Goal: Task Accomplishment & Management: Manage account settings

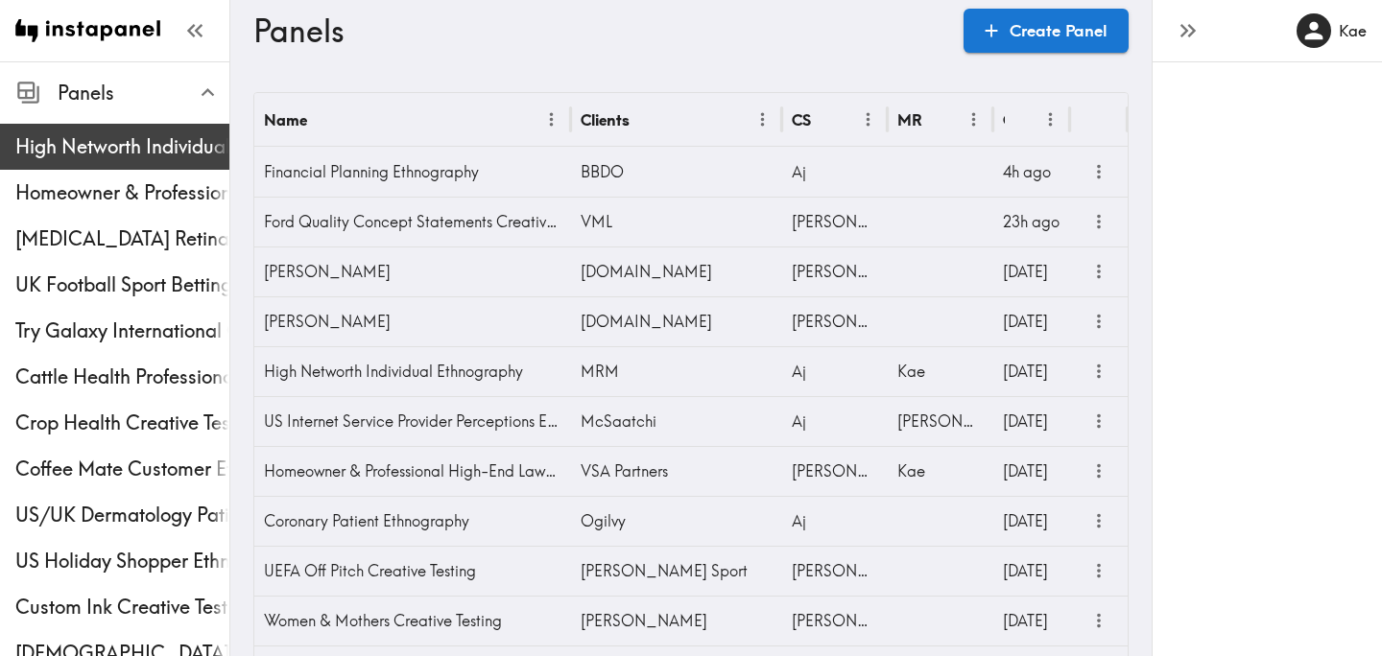
click at [145, 148] on span "High Networth Individual Ethnography" at bounding box center [122, 146] width 214 height 27
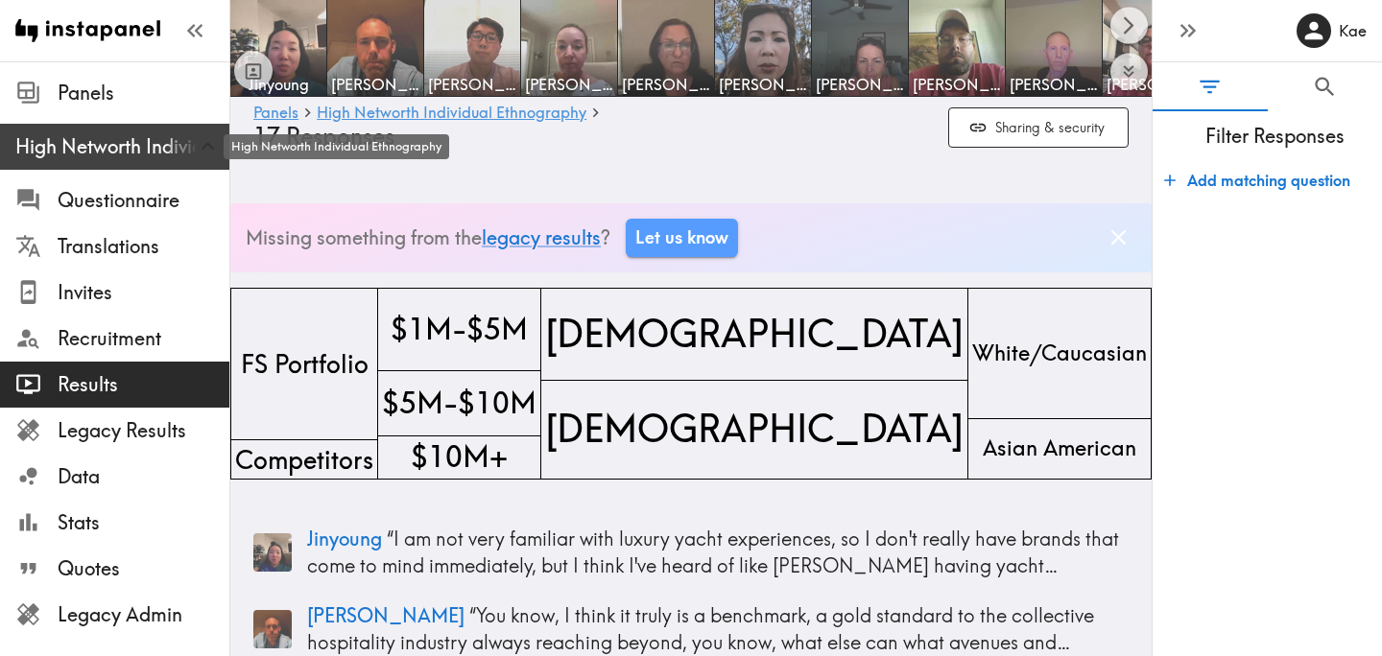
click at [100, 144] on span "High Networth Individual Ethnography" at bounding box center [122, 146] width 214 height 27
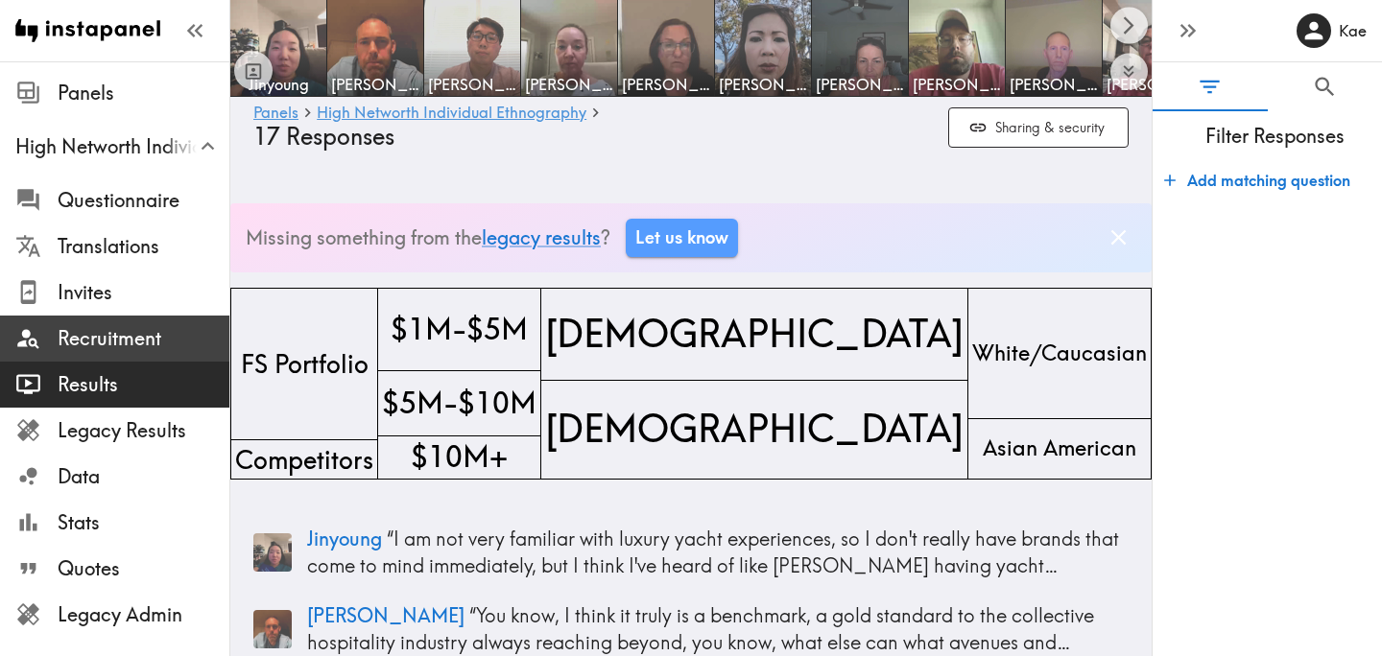
click at [99, 350] on span "Recruitment" at bounding box center [144, 338] width 172 height 27
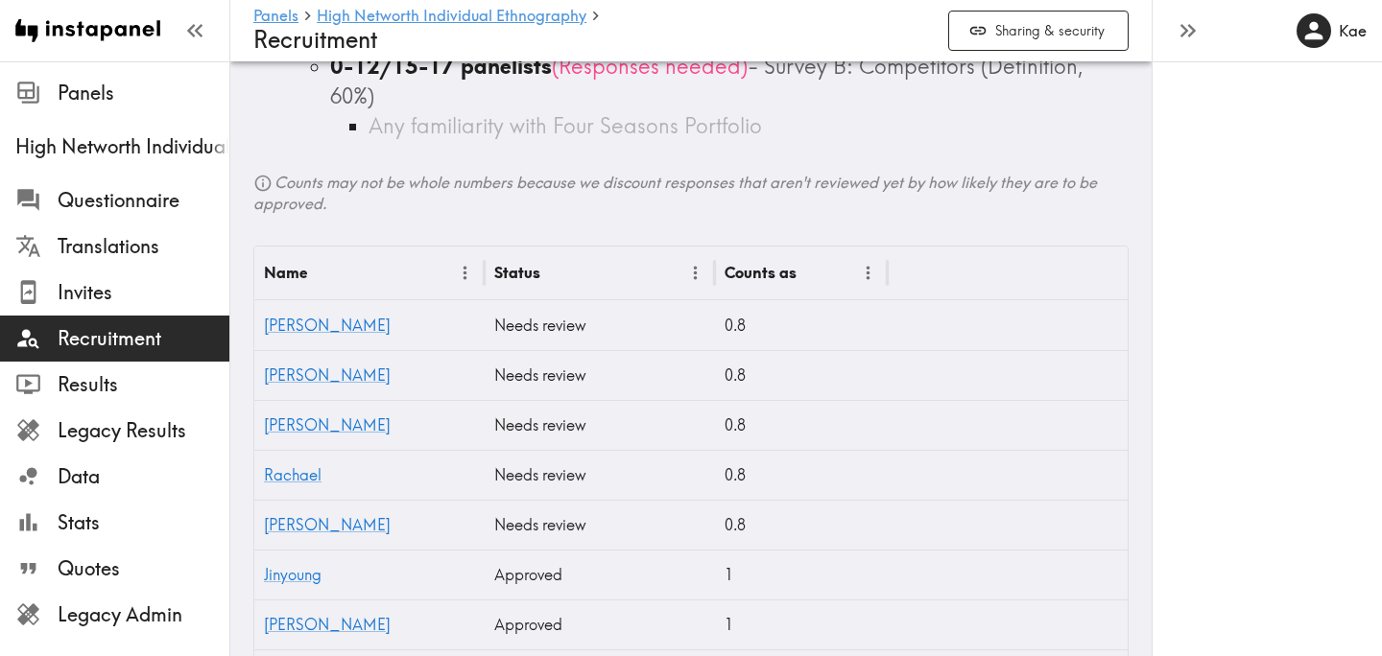
scroll to position [582, 0]
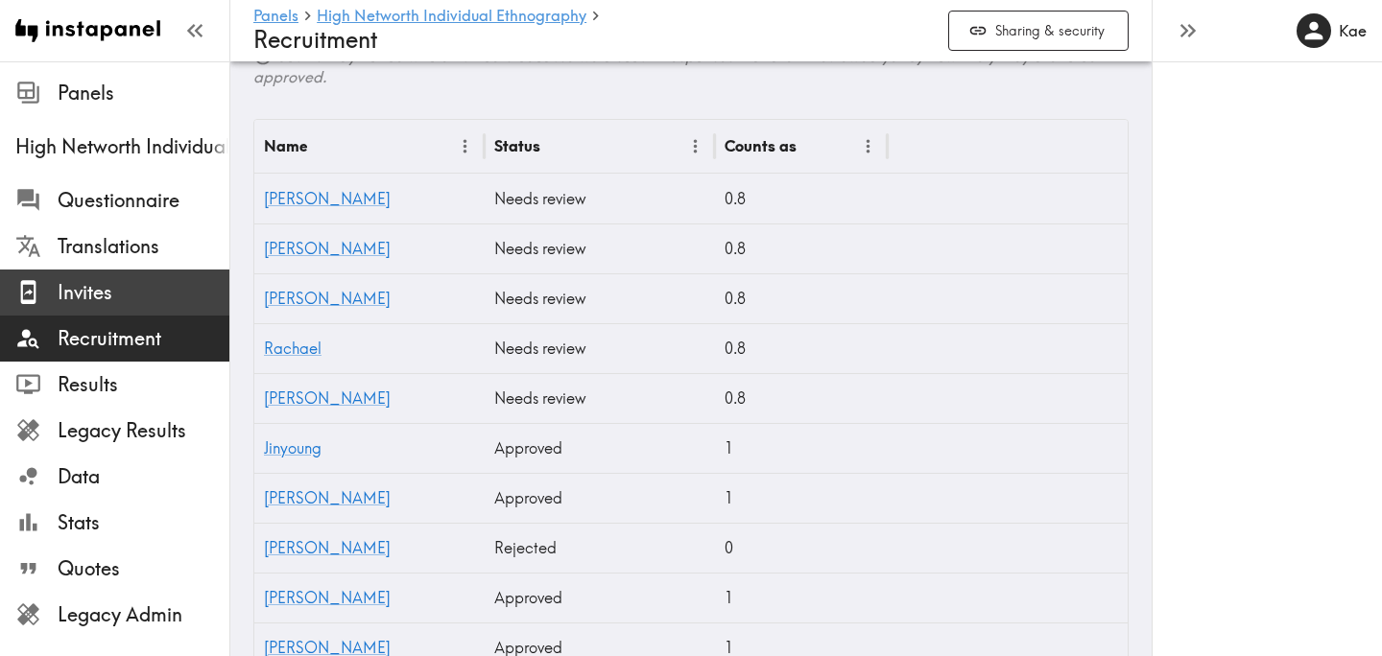
click at [130, 295] on span "Invites" at bounding box center [144, 292] width 172 height 27
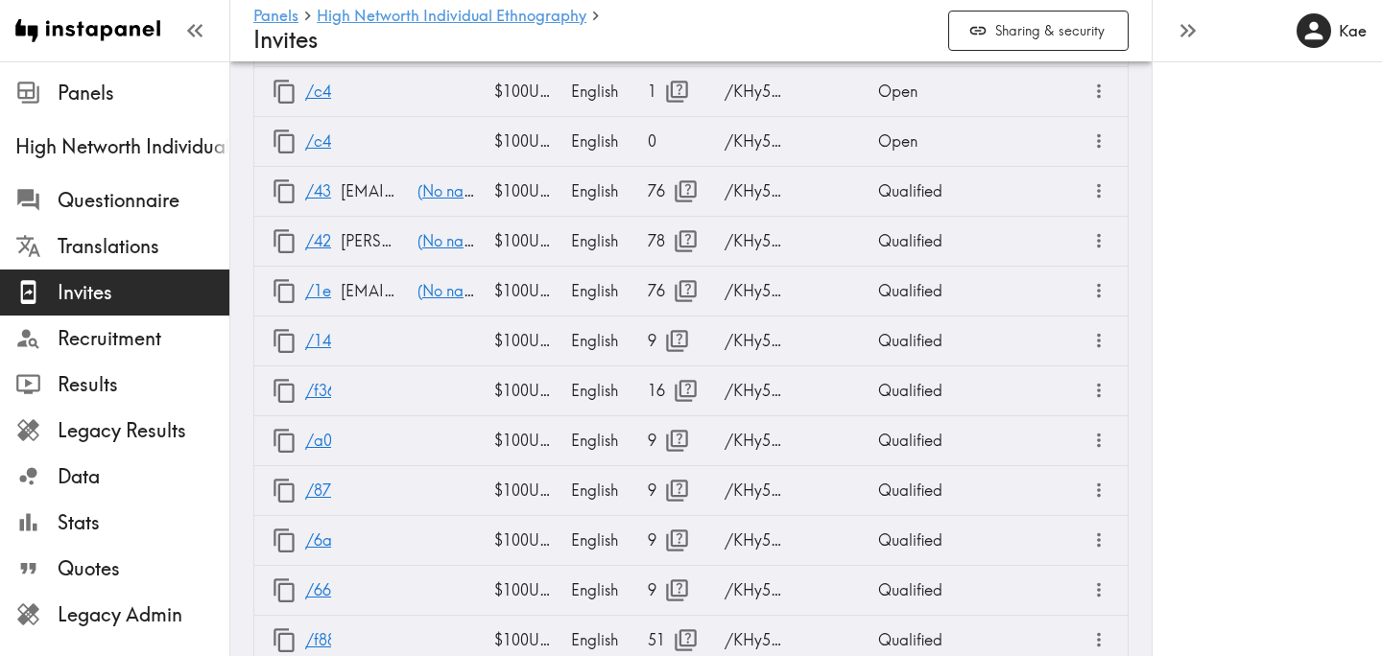
scroll to position [2932, 0]
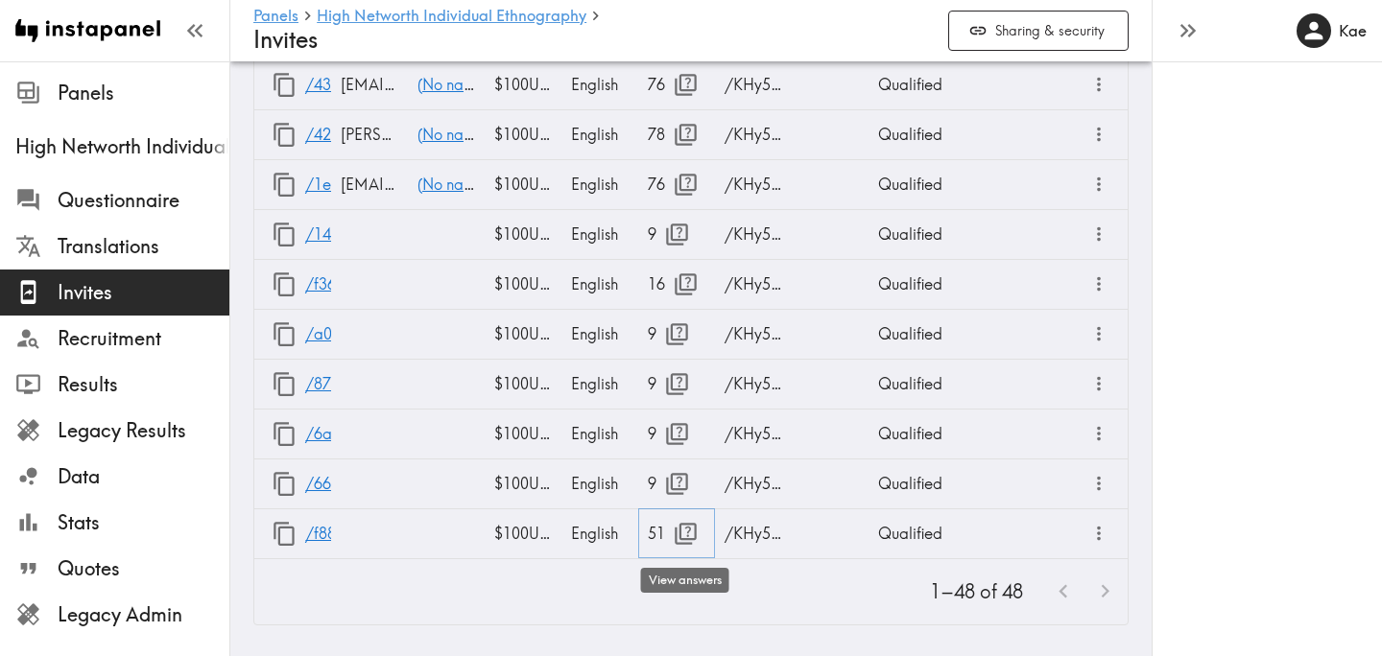
click at [685, 526] on icon "button" at bounding box center [686, 534] width 26 height 26
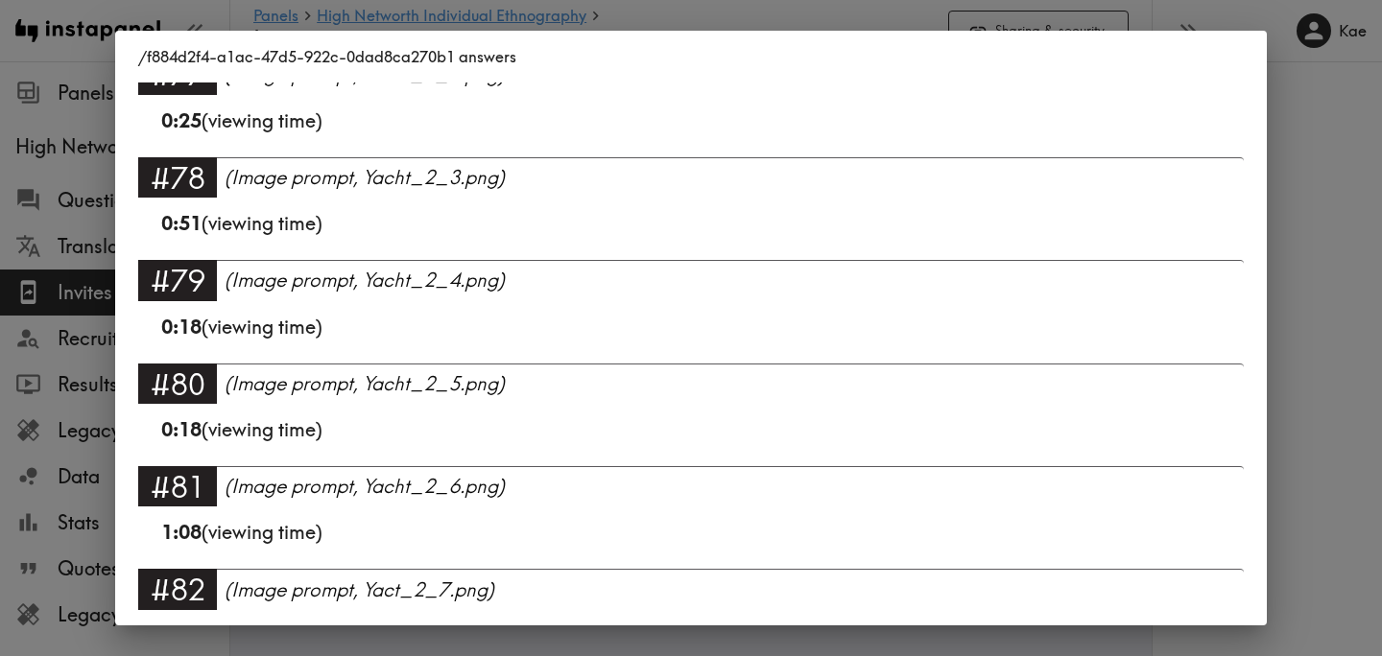
scroll to position [5256, 0]
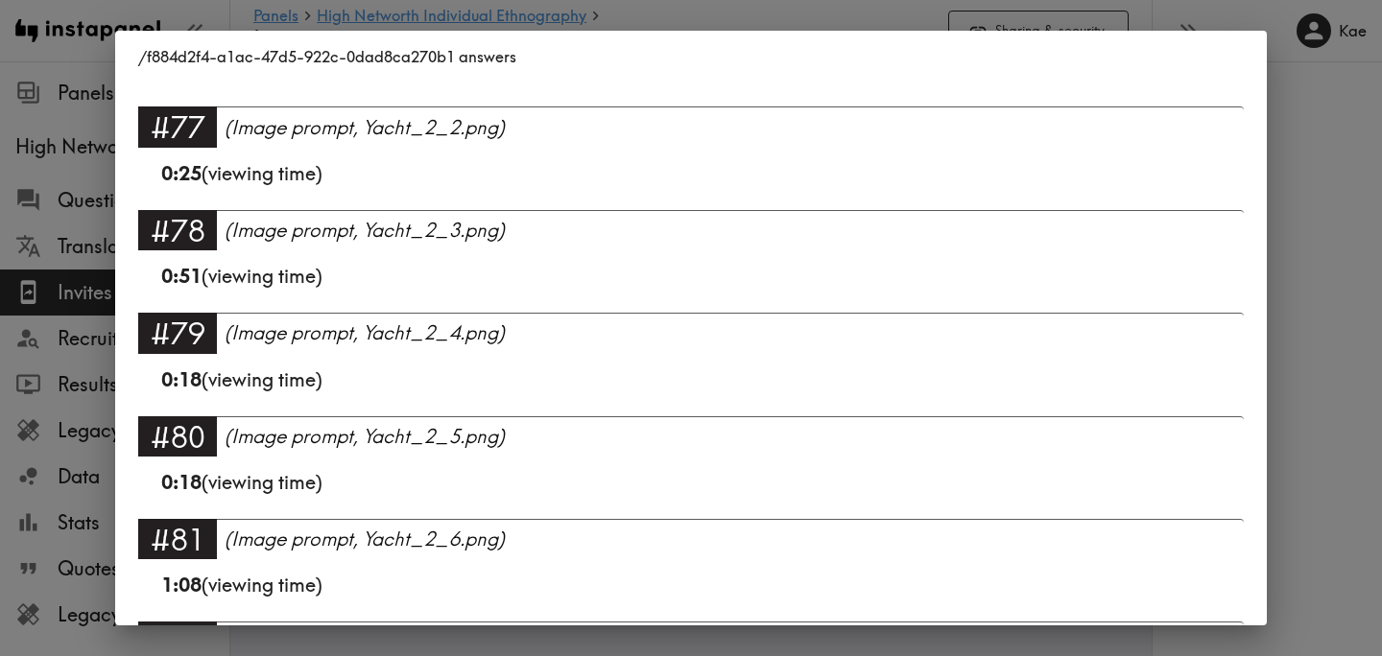
click at [1322, 277] on div "/f884d2f4-a1ac-47d5-922c-0dad8ca270b1 answers Language English Segment FS Portf…" at bounding box center [691, 328] width 1382 height 656
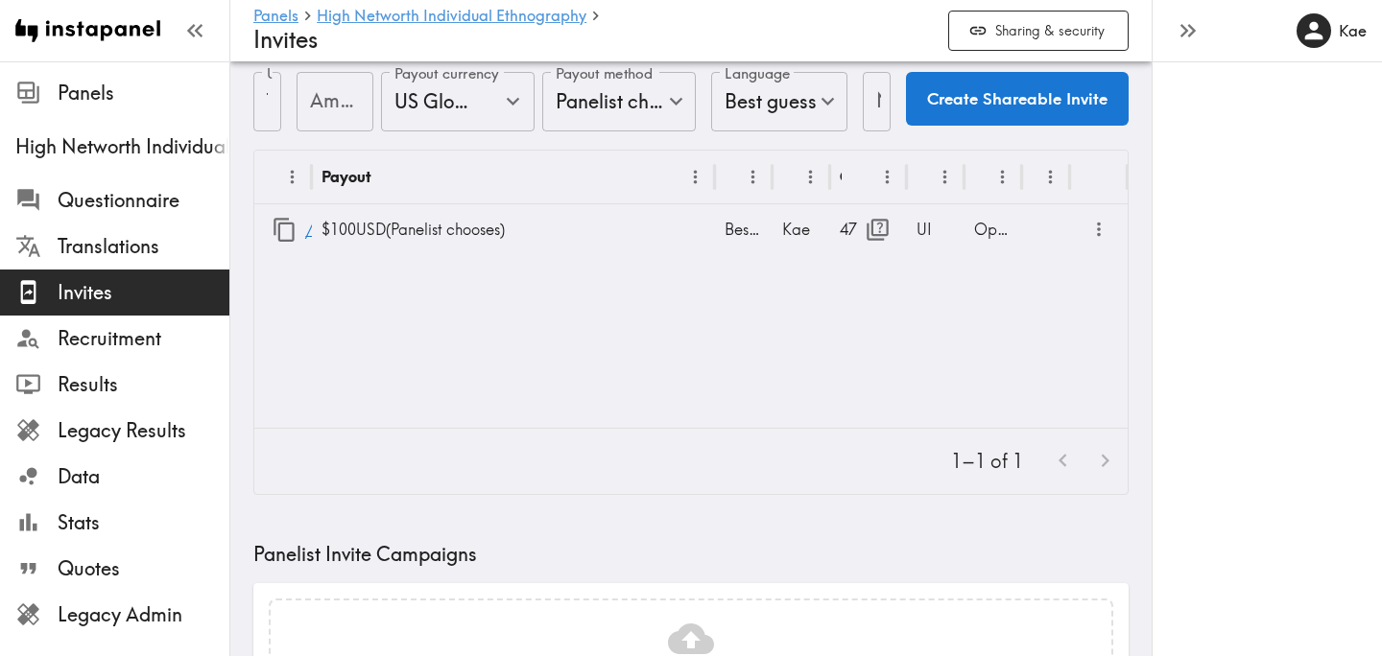
scroll to position [0, 0]
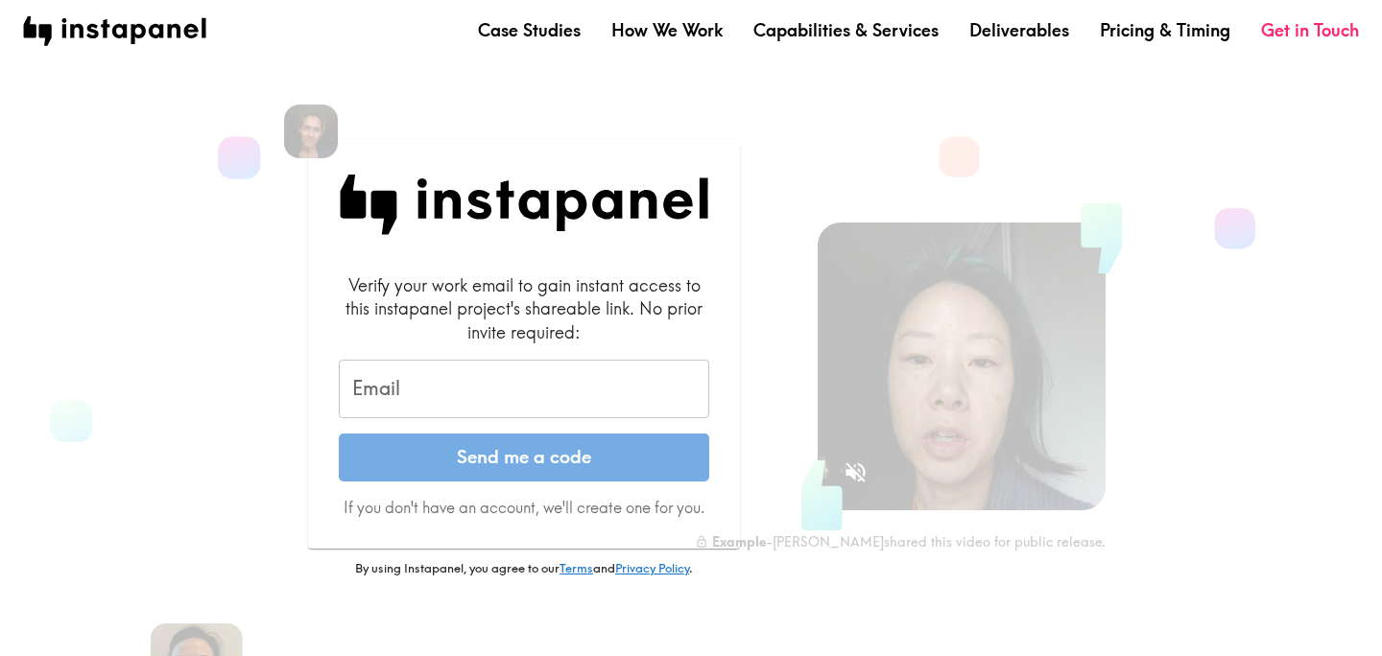
click at [582, 383] on input "Email" at bounding box center [524, 389] width 370 height 59
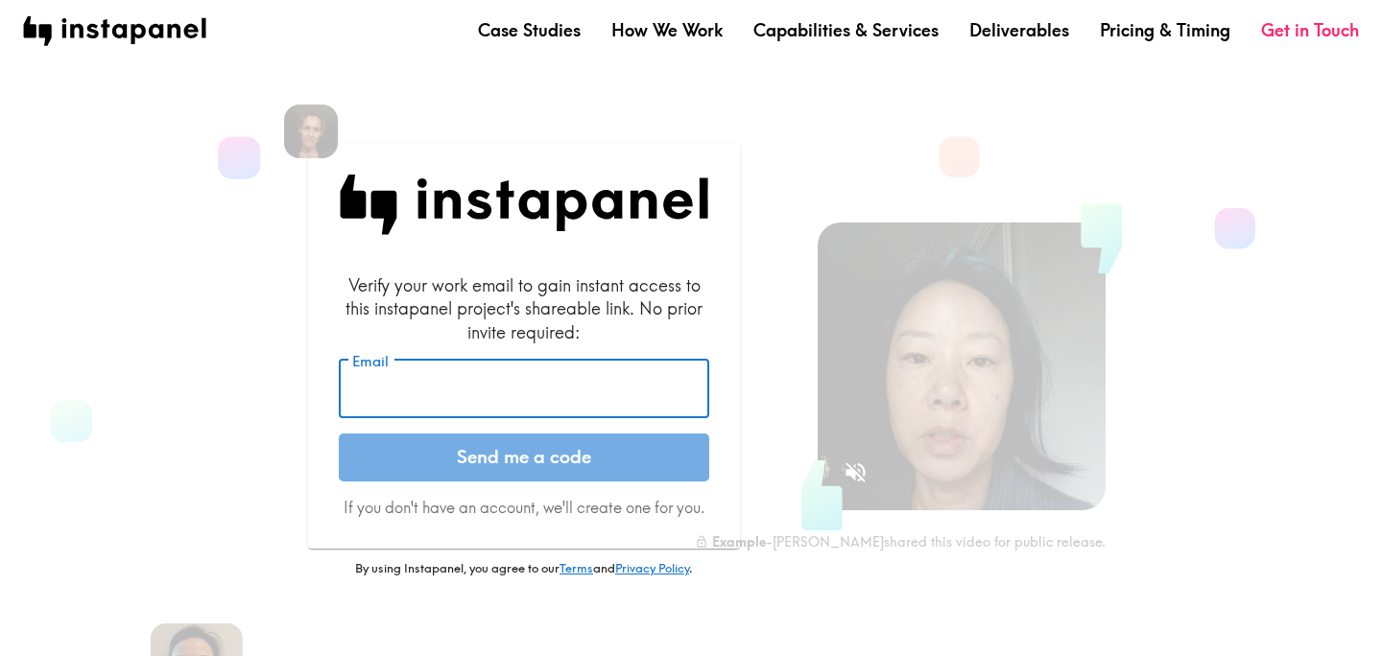
type input "kae@instapanel.com"
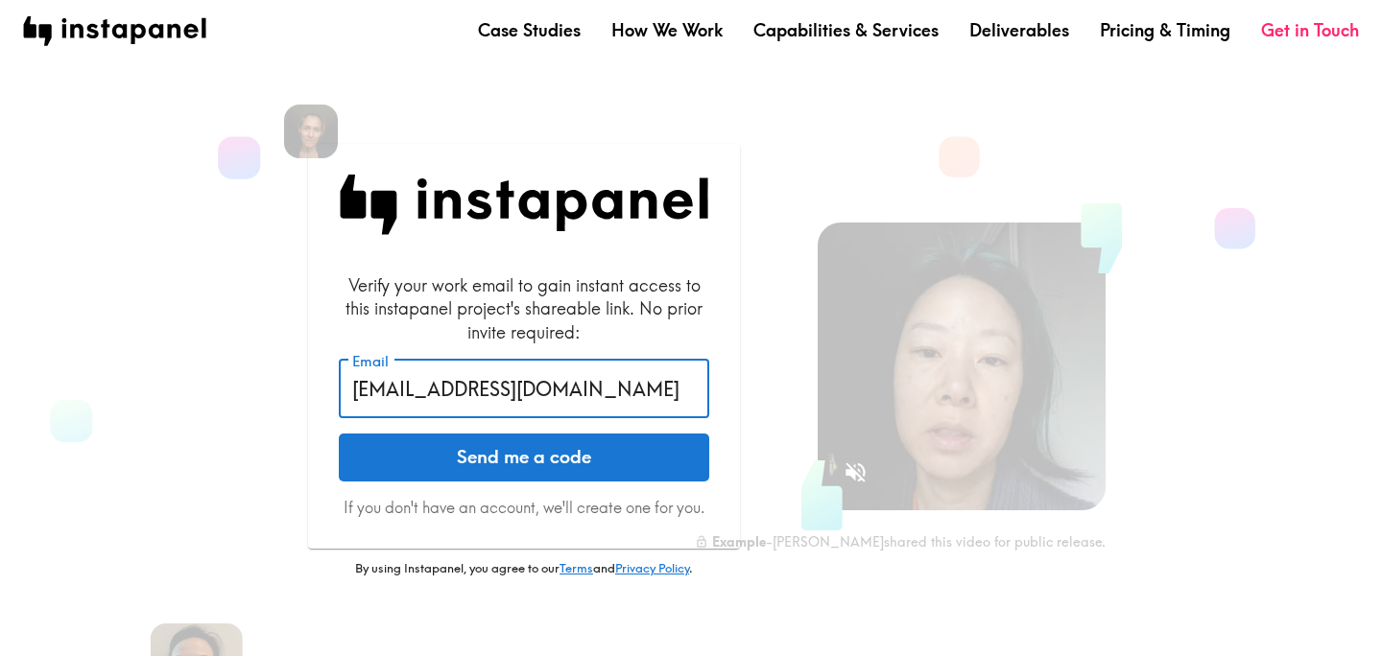
click at [548, 476] on button "Send me a code" at bounding box center [524, 458] width 370 height 48
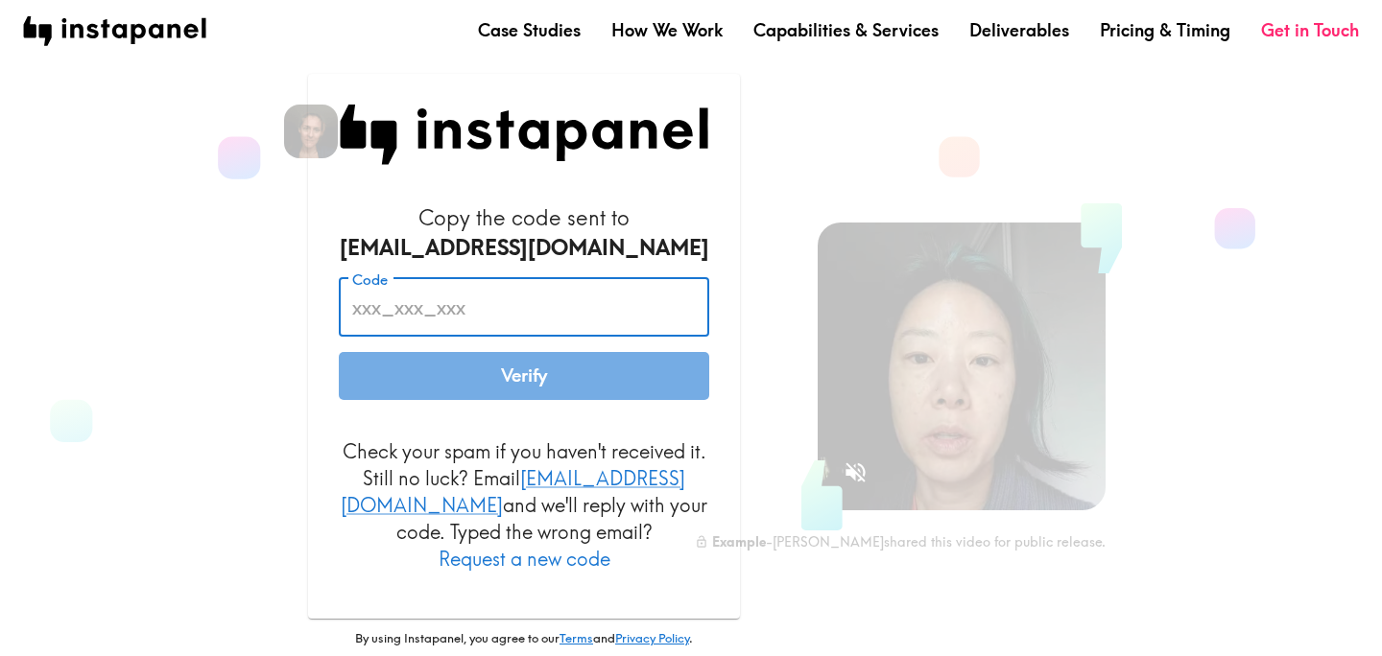
click at [452, 332] on input "Code" at bounding box center [524, 307] width 370 height 59
paste input "QAA_6nt_8kd"
type input "QAA_6nt_8kd"
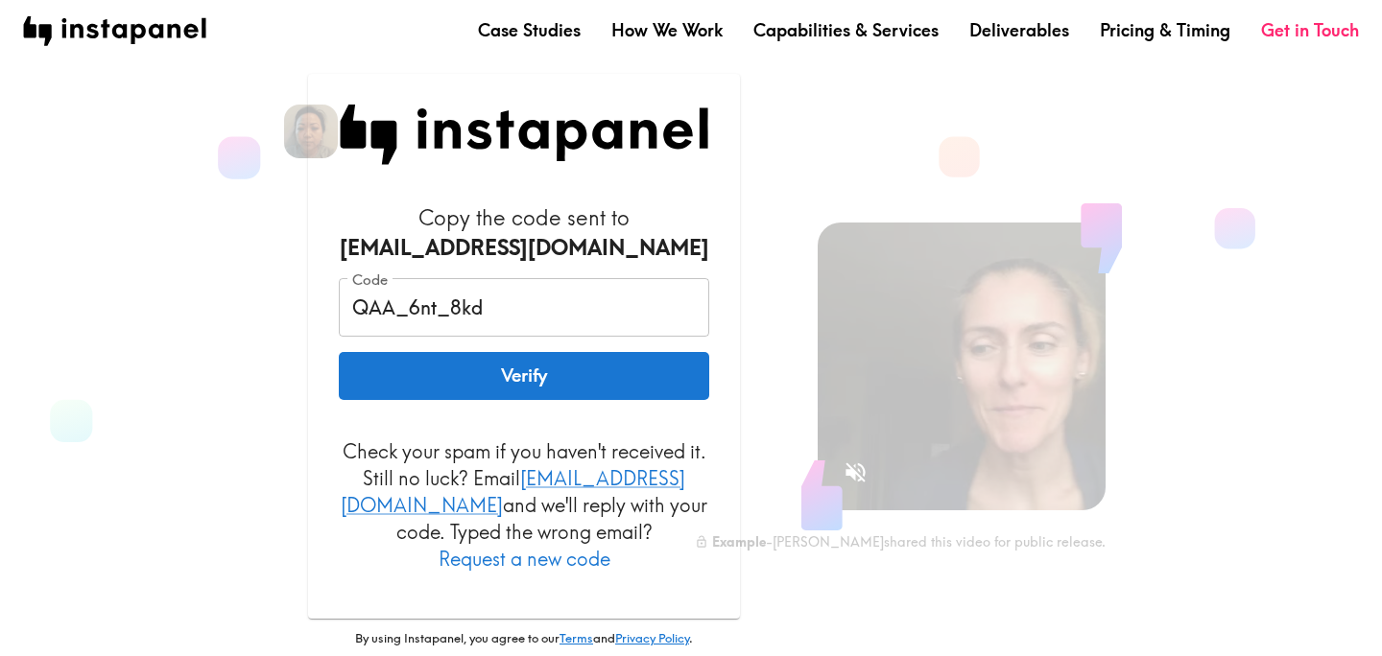
click at [248, 348] on div "Copy the code sent to kae@instapanel.com Code QAA_6nt_8kd Code Verify Check you…" at bounding box center [508, 399] width 557 height 712
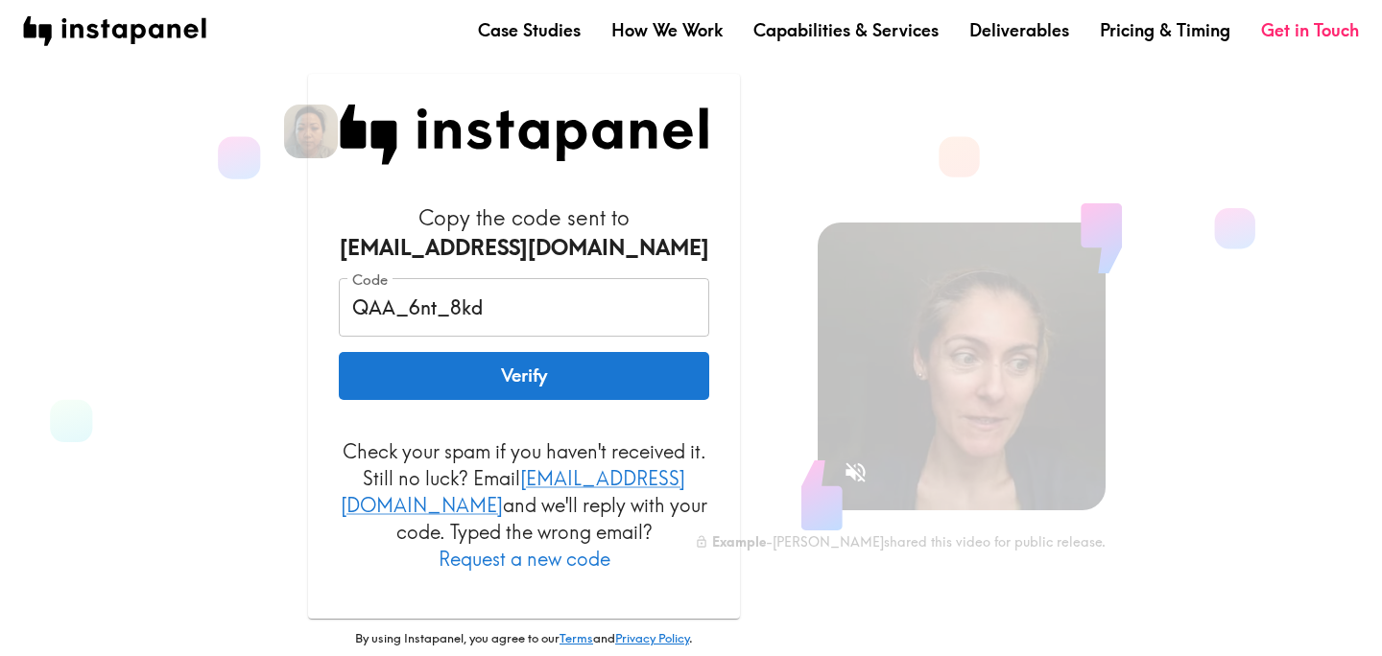
click at [417, 371] on button "Verify" at bounding box center [524, 376] width 370 height 48
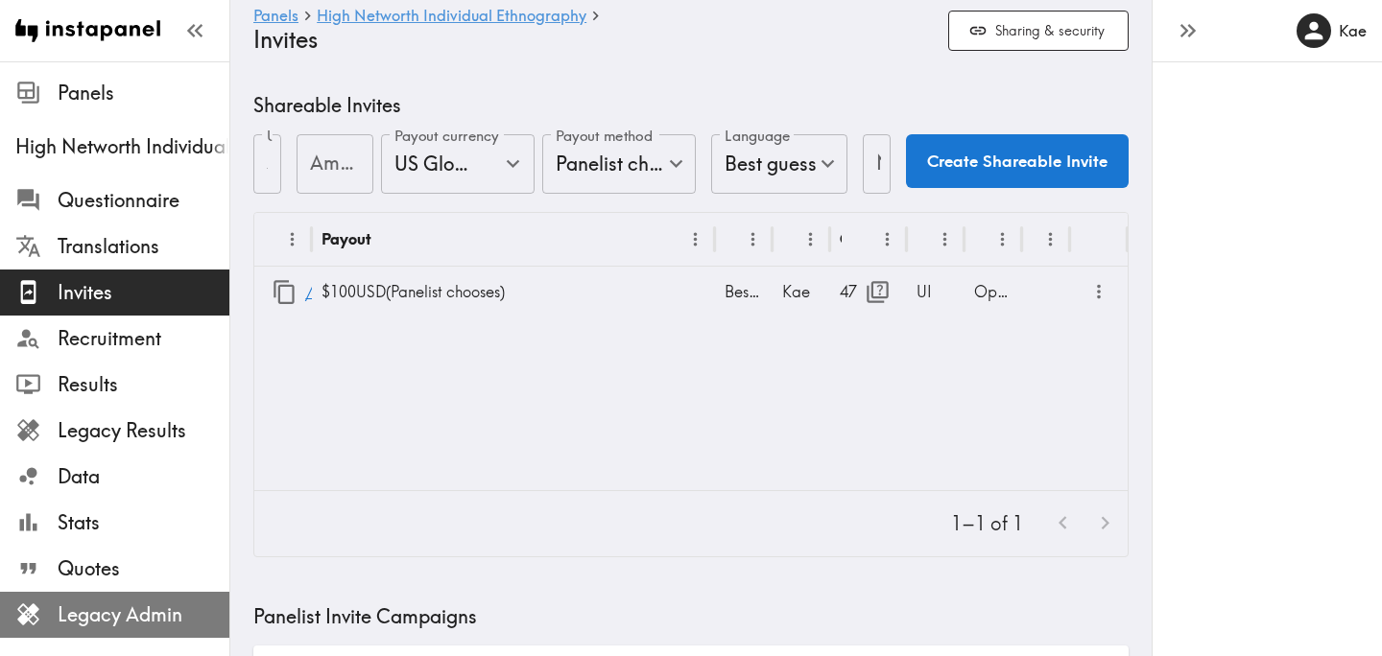
click at [144, 617] on span "Legacy Admin" at bounding box center [144, 615] width 172 height 27
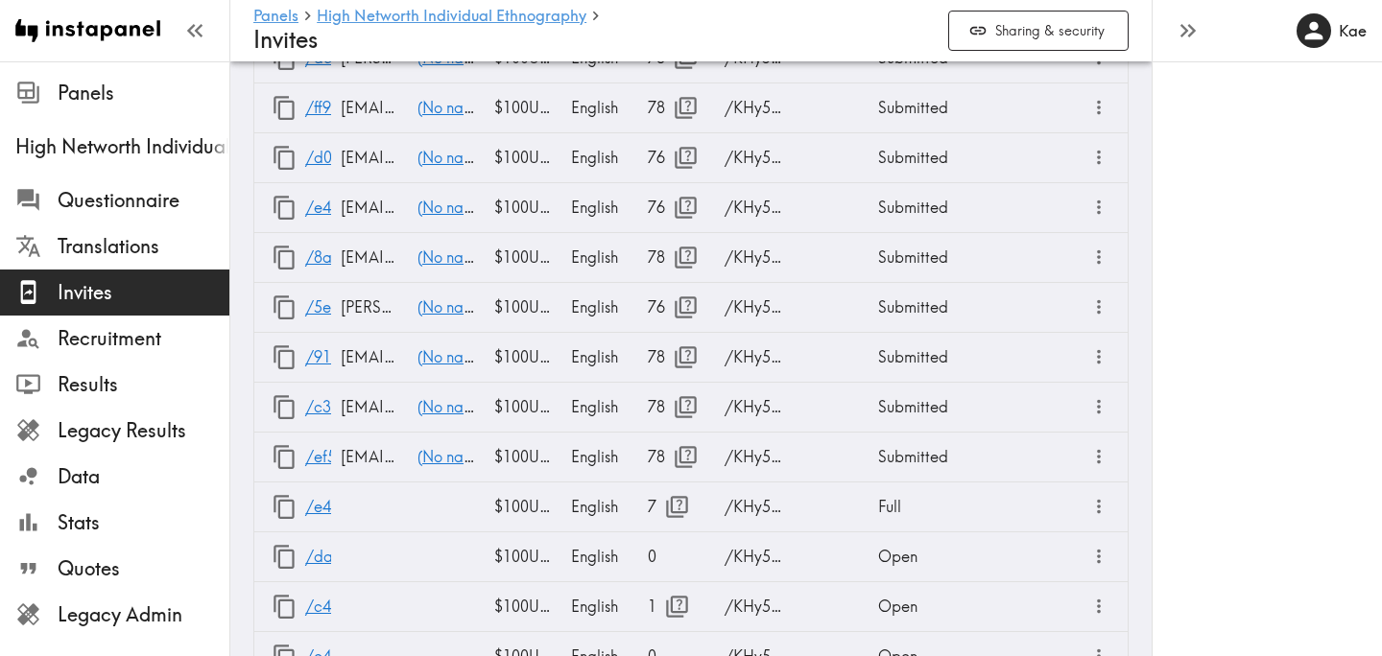
scroll to position [2932, 0]
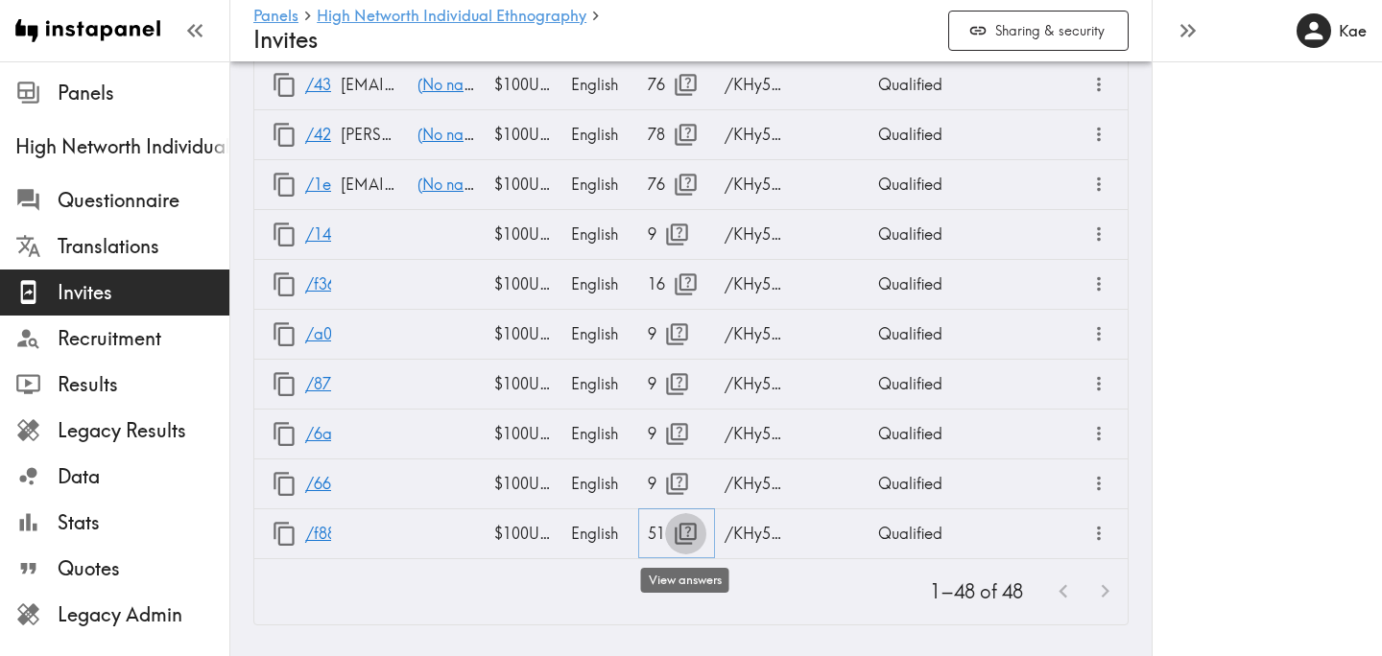
click at [682, 538] on icon "button" at bounding box center [686, 534] width 22 height 22
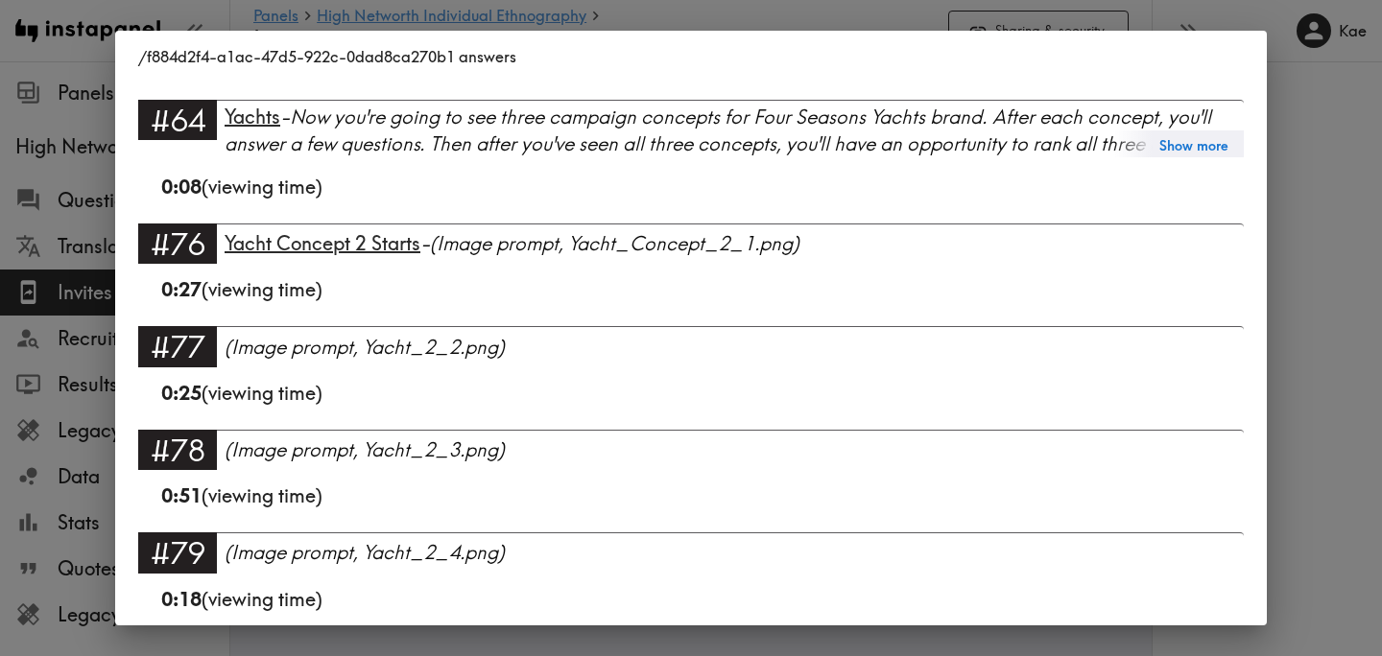
scroll to position [5457, 0]
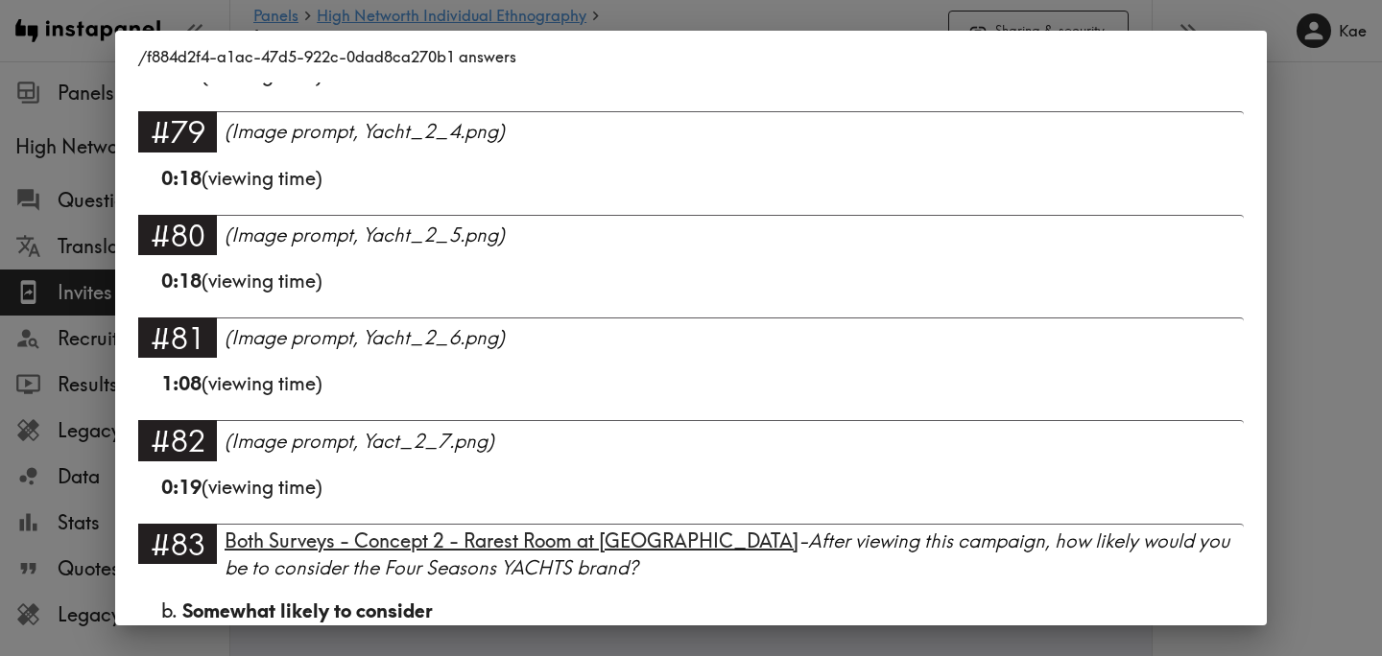
click at [1298, 341] on div "/f884d2f4-a1ac-47d5-922c-0dad8ca270b1 answers Language English Segment FS Portf…" at bounding box center [691, 328] width 1382 height 656
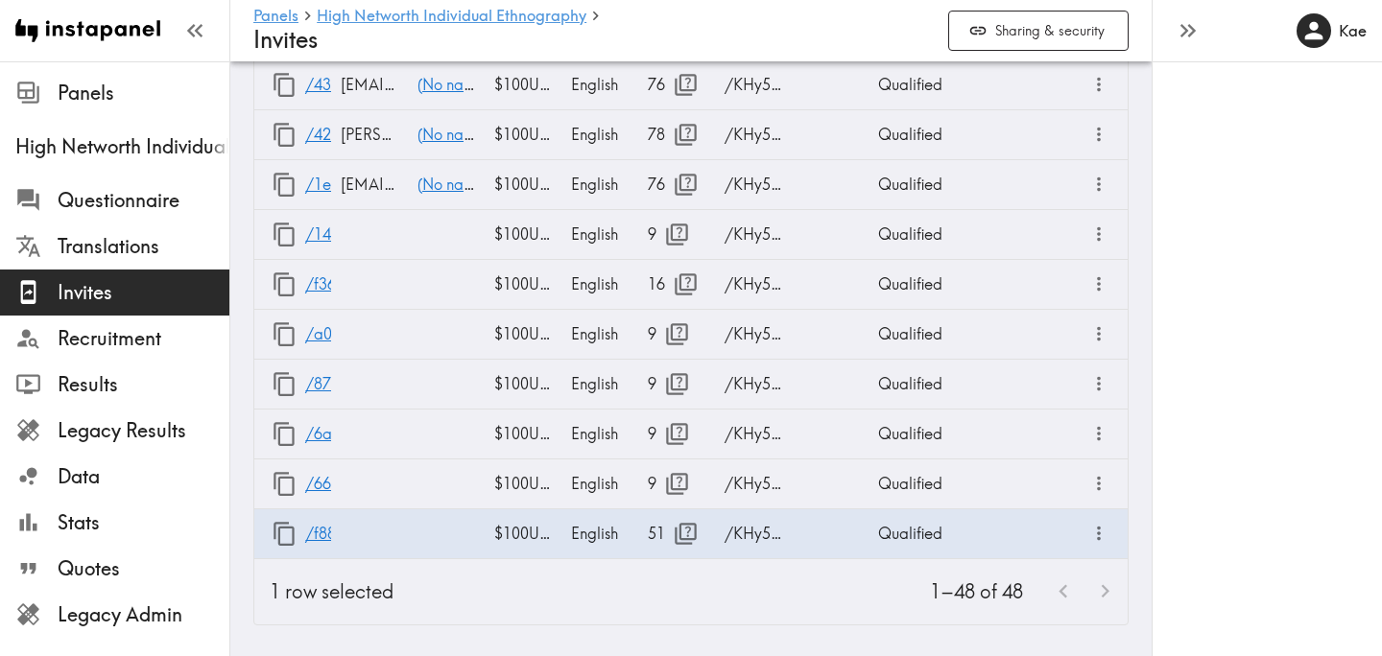
click at [717, 583] on div "1–48 of 48" at bounding box center [768, 591] width 719 height 65
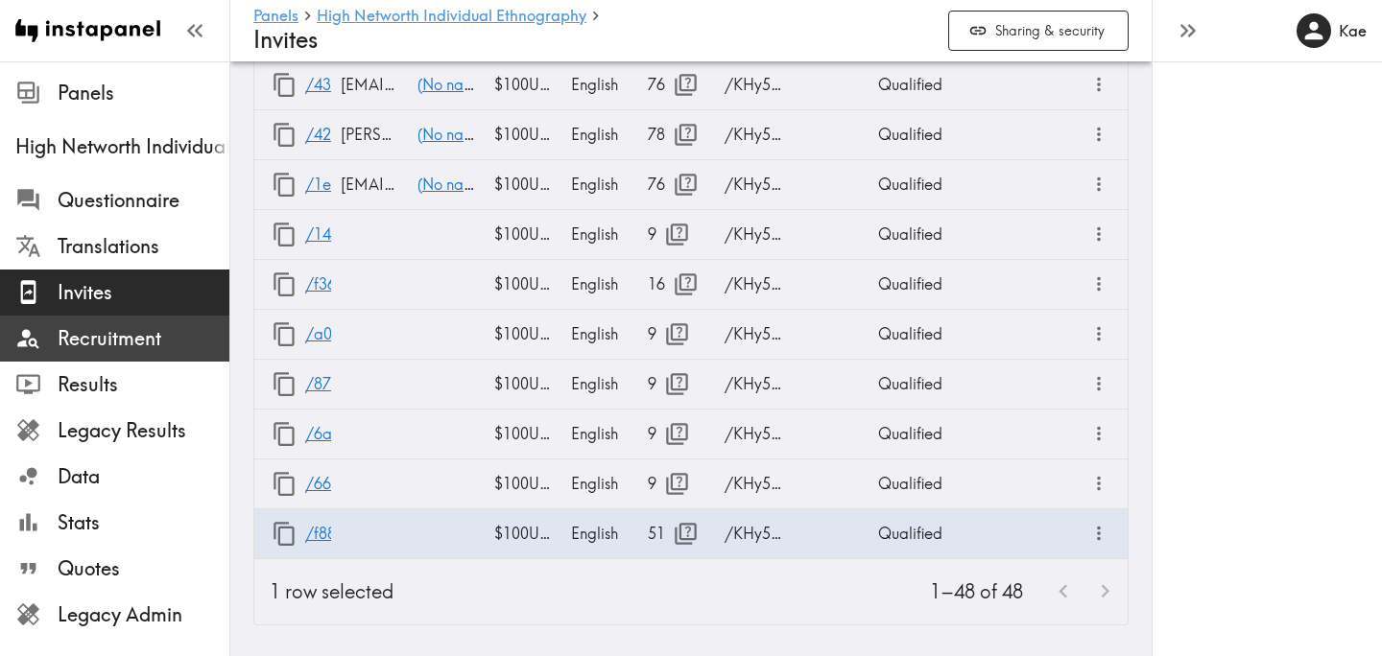
click at [172, 330] on span "Recruitment" at bounding box center [144, 338] width 172 height 27
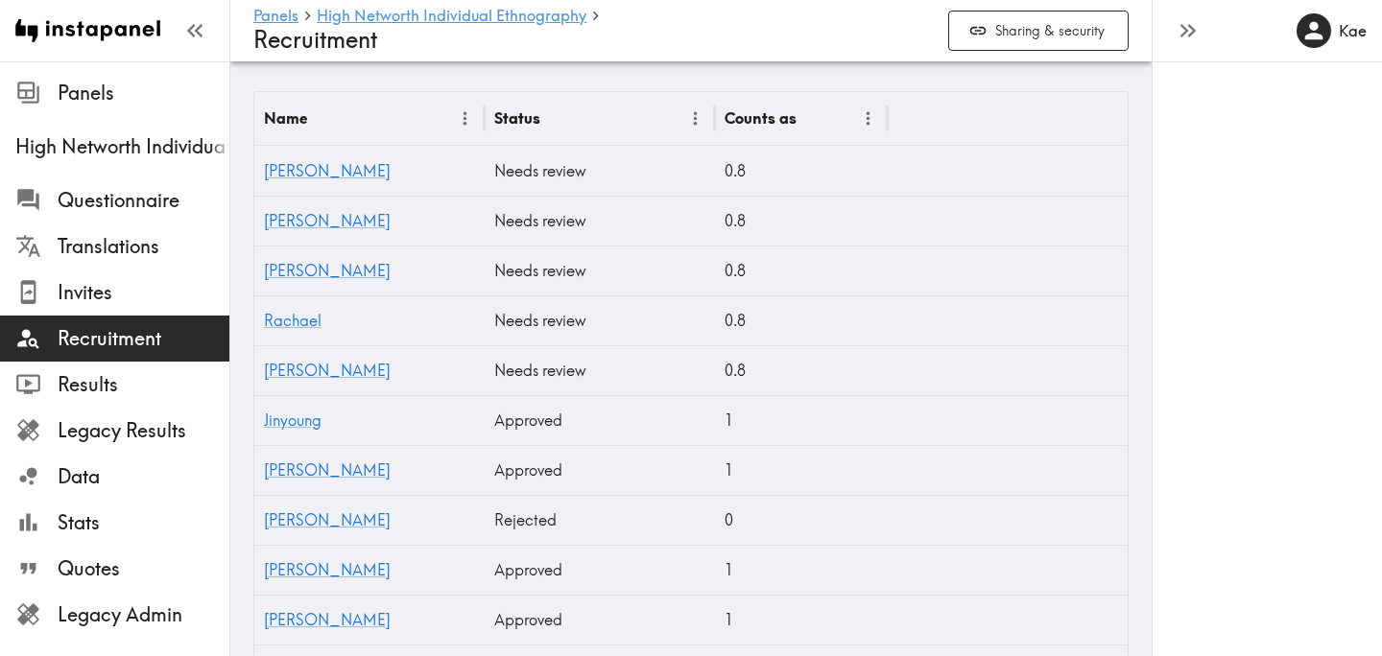
scroll to position [605, 0]
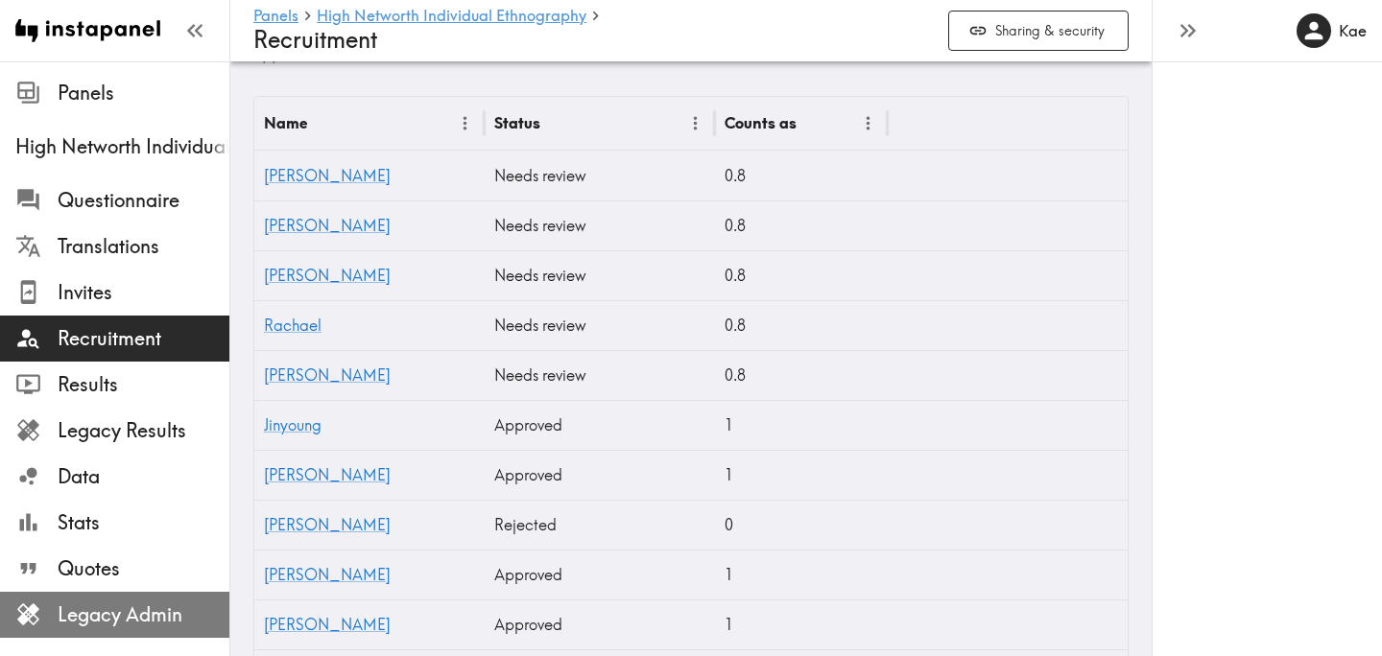
click at [147, 619] on span "Legacy Admin" at bounding box center [144, 615] width 172 height 27
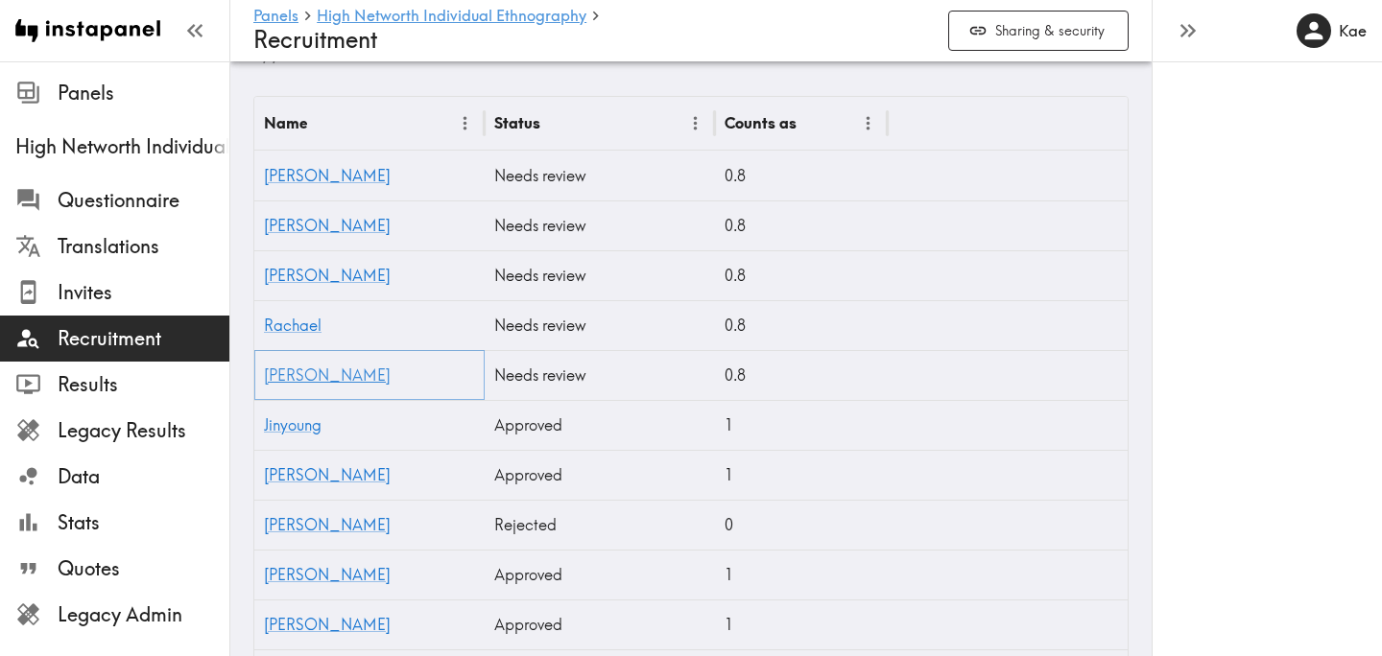
click at [289, 373] on link "[PERSON_NAME]" at bounding box center [327, 375] width 127 height 19
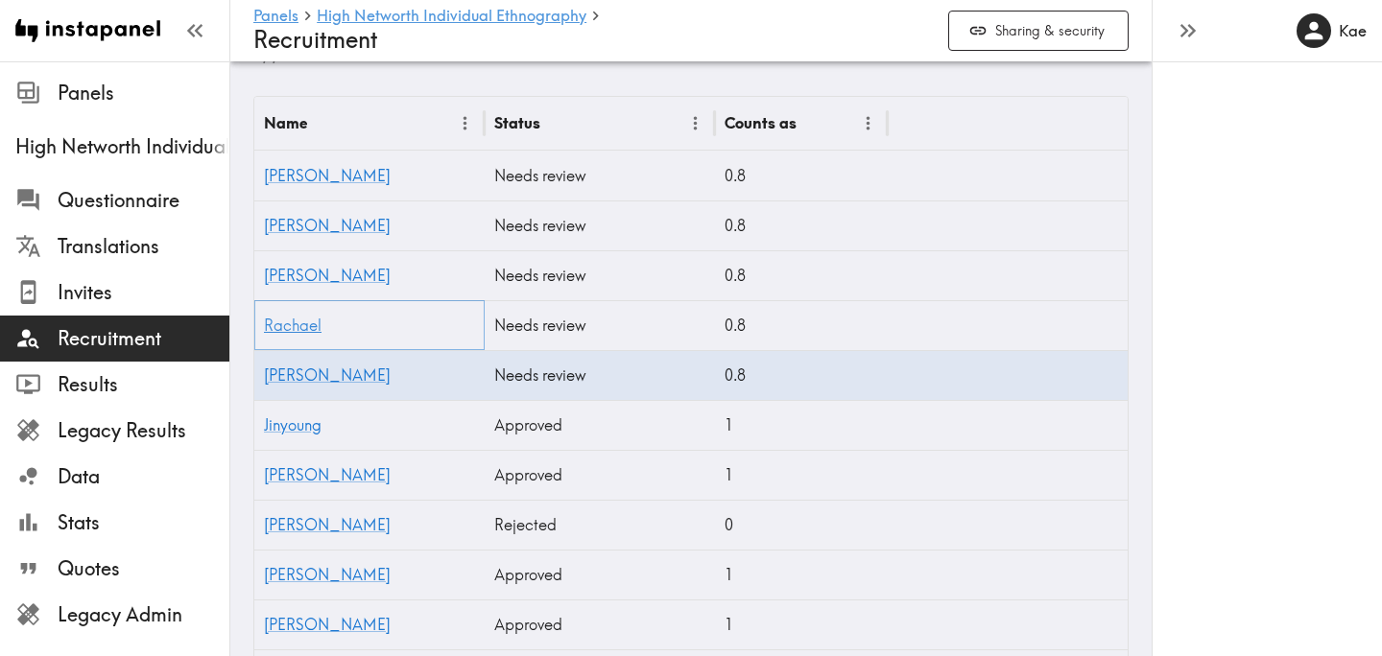
click at [309, 327] on link "Rachael" at bounding box center [293, 325] width 58 height 19
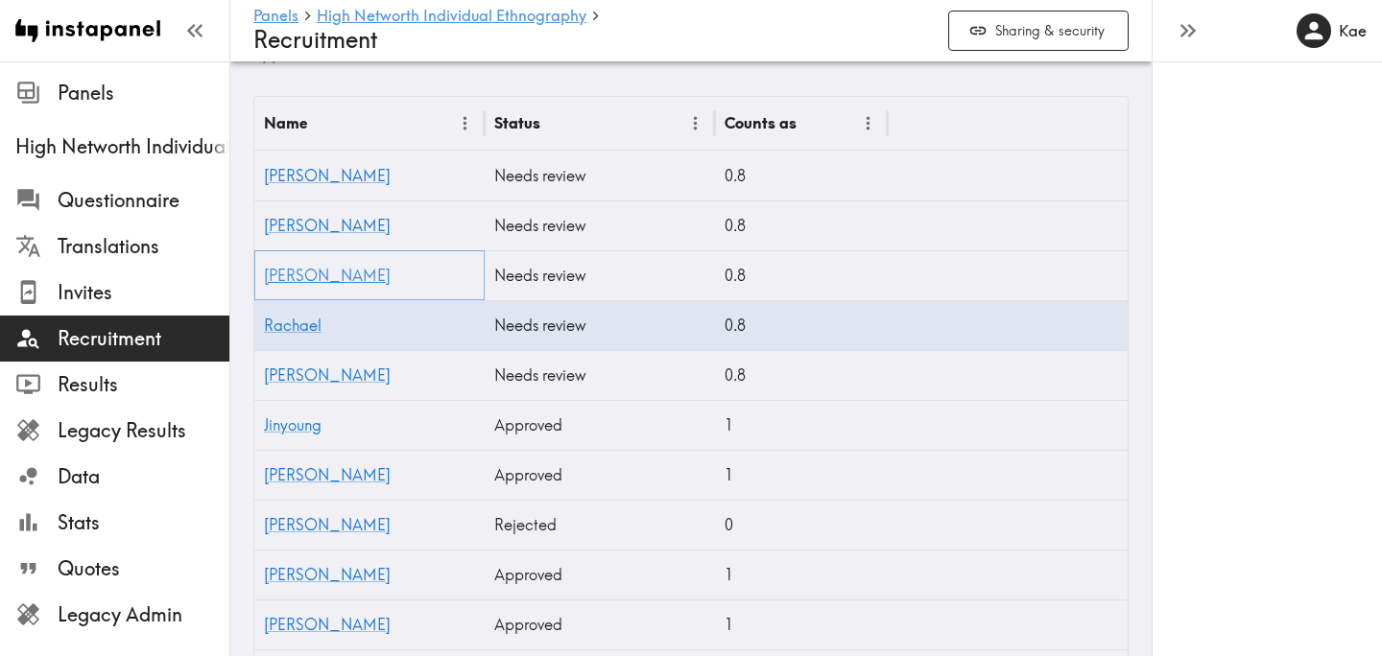
click at [295, 278] on link "Mindy" at bounding box center [327, 275] width 127 height 19
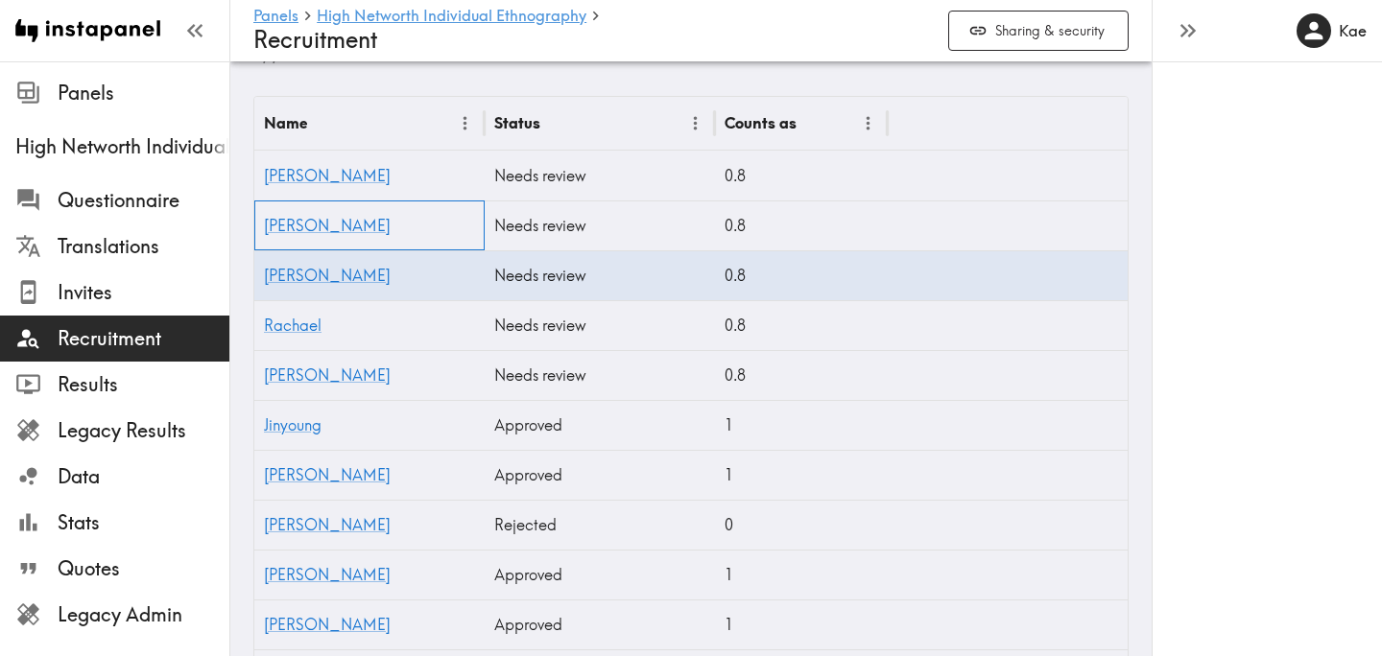
click at [276, 236] on div "Reggie" at bounding box center [369, 226] width 230 height 50
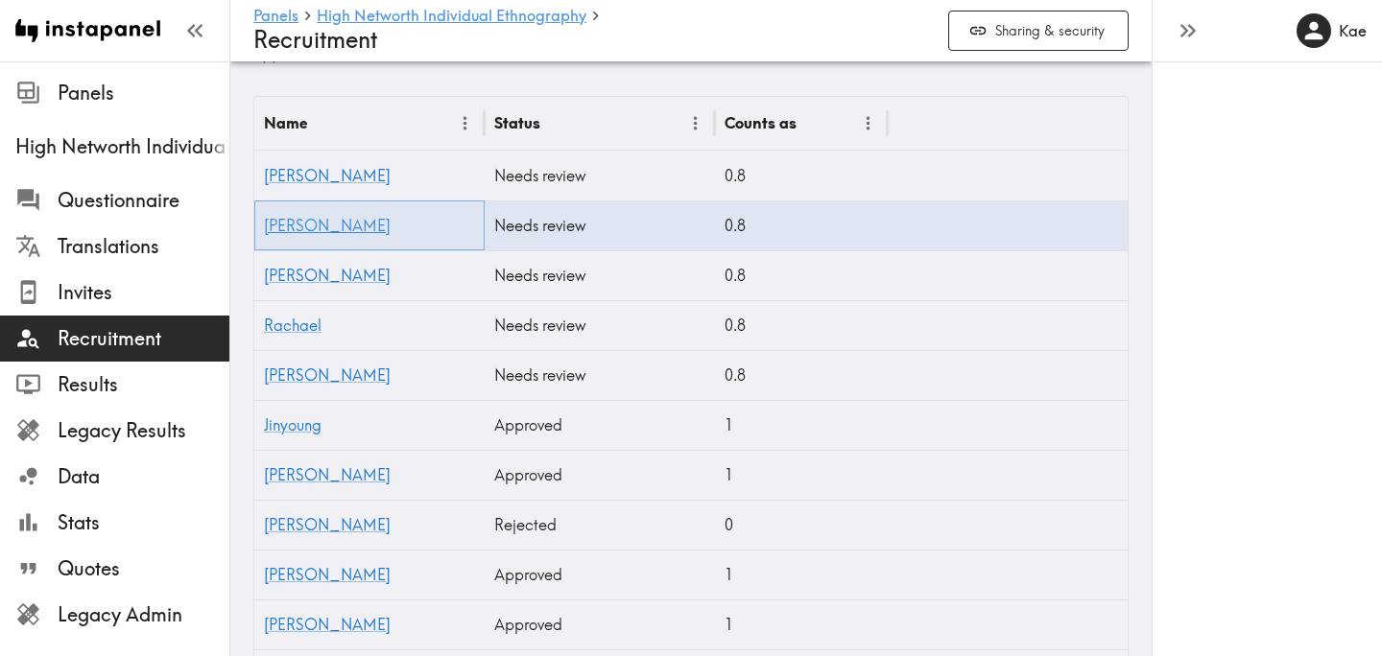
click at [276, 232] on link "Reggie" at bounding box center [327, 225] width 127 height 19
click at [294, 178] on link "Richard" at bounding box center [327, 175] width 127 height 19
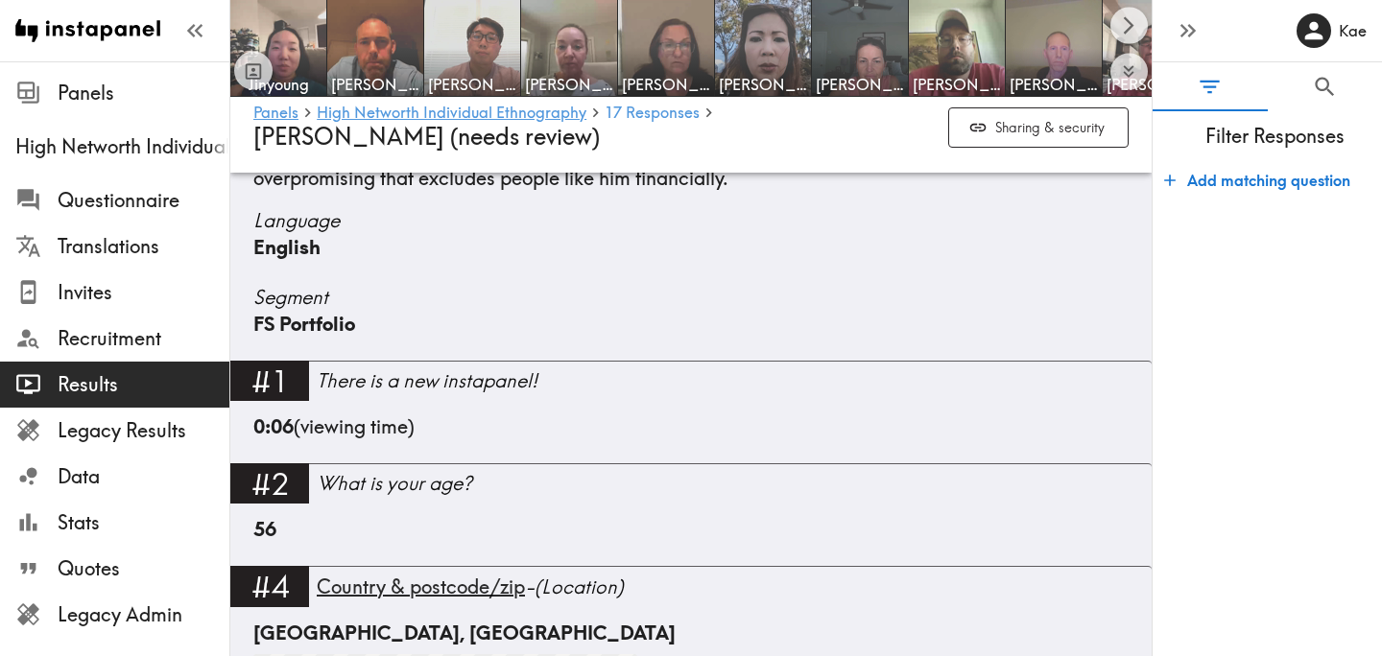
scroll to position [601, 0]
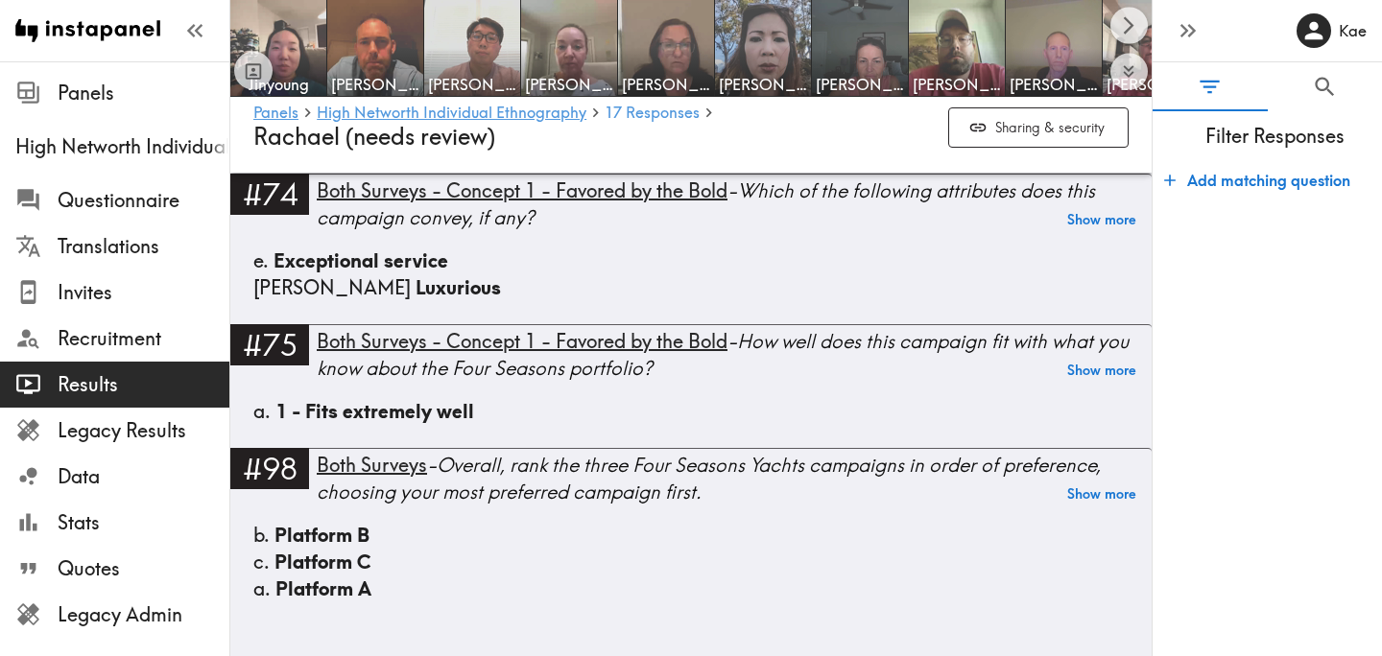
scroll to position [12589, 0]
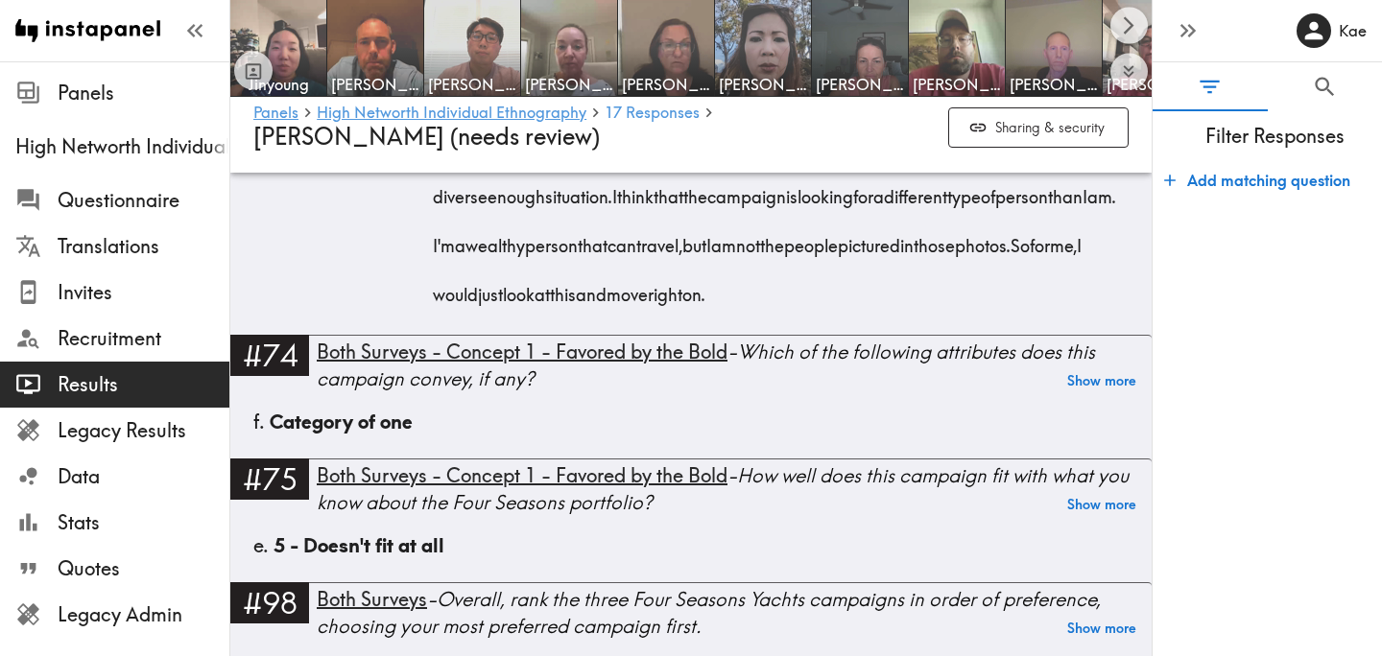
scroll to position [11177, 0]
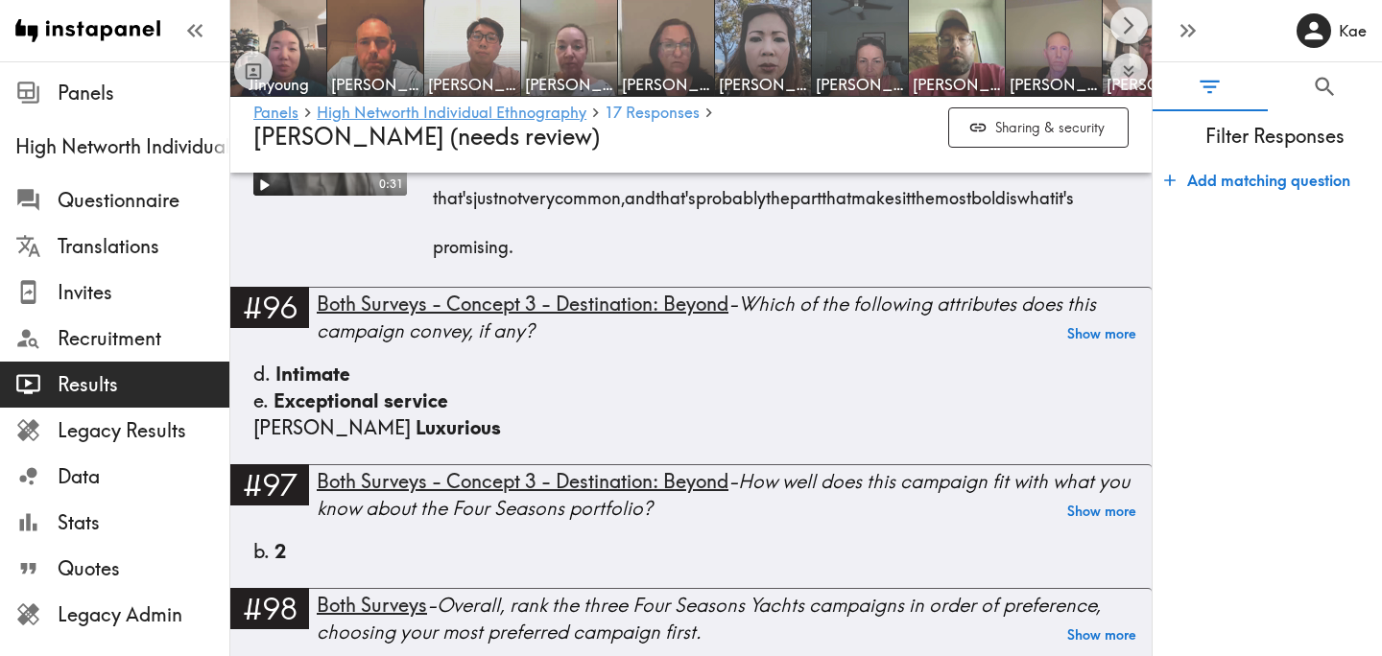
scroll to position [10393, 0]
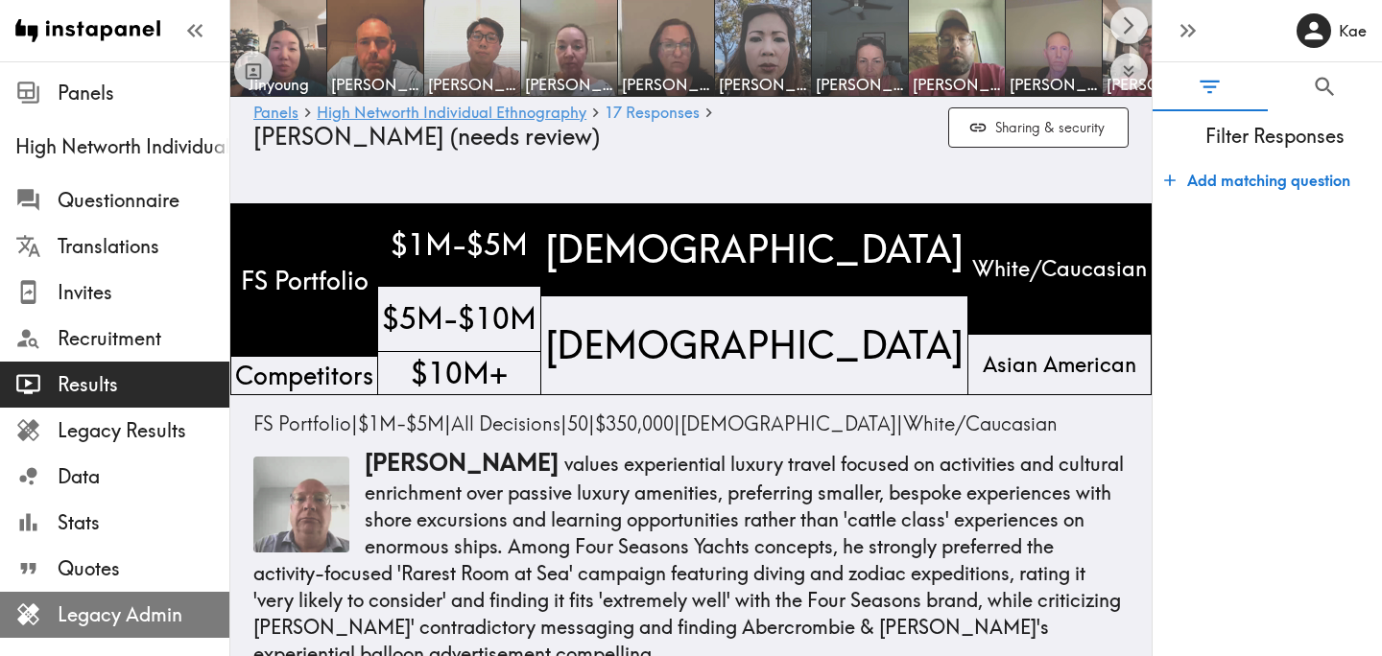
click at [110, 630] on span "Legacy Admin" at bounding box center [144, 615] width 172 height 35
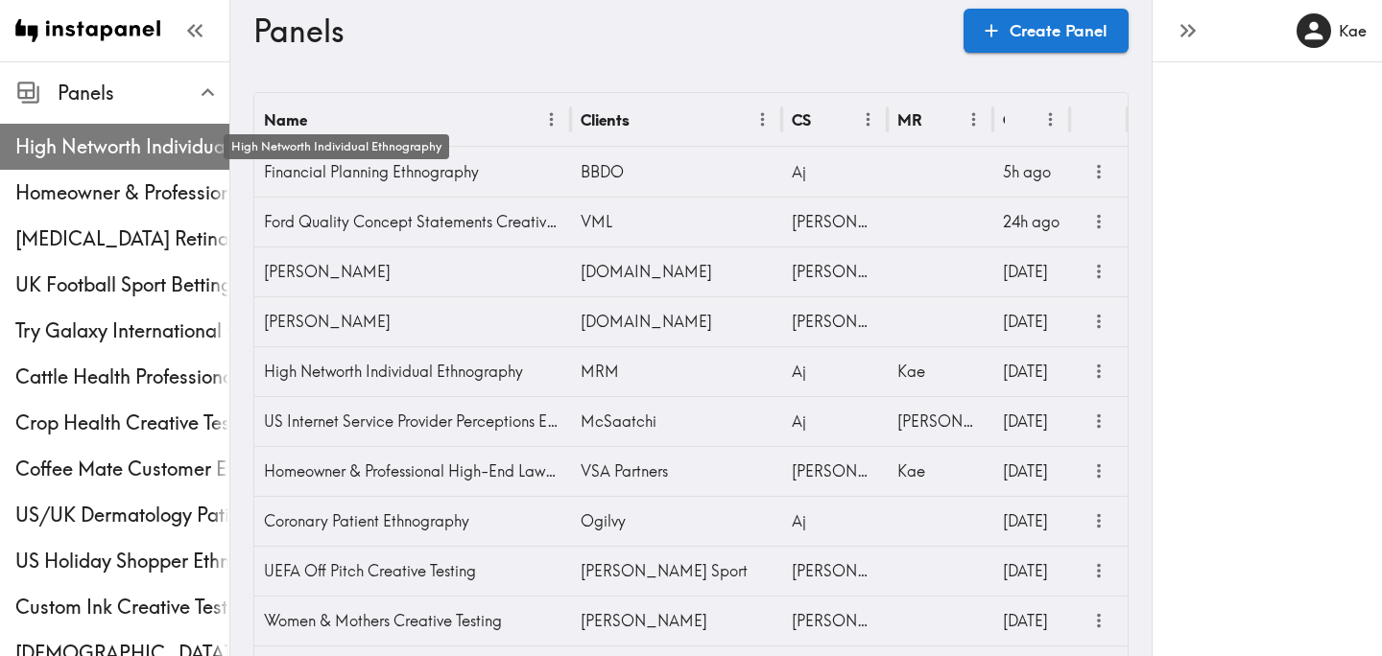
click at [95, 153] on span "High Networth Individual Ethnography" at bounding box center [122, 146] width 214 height 27
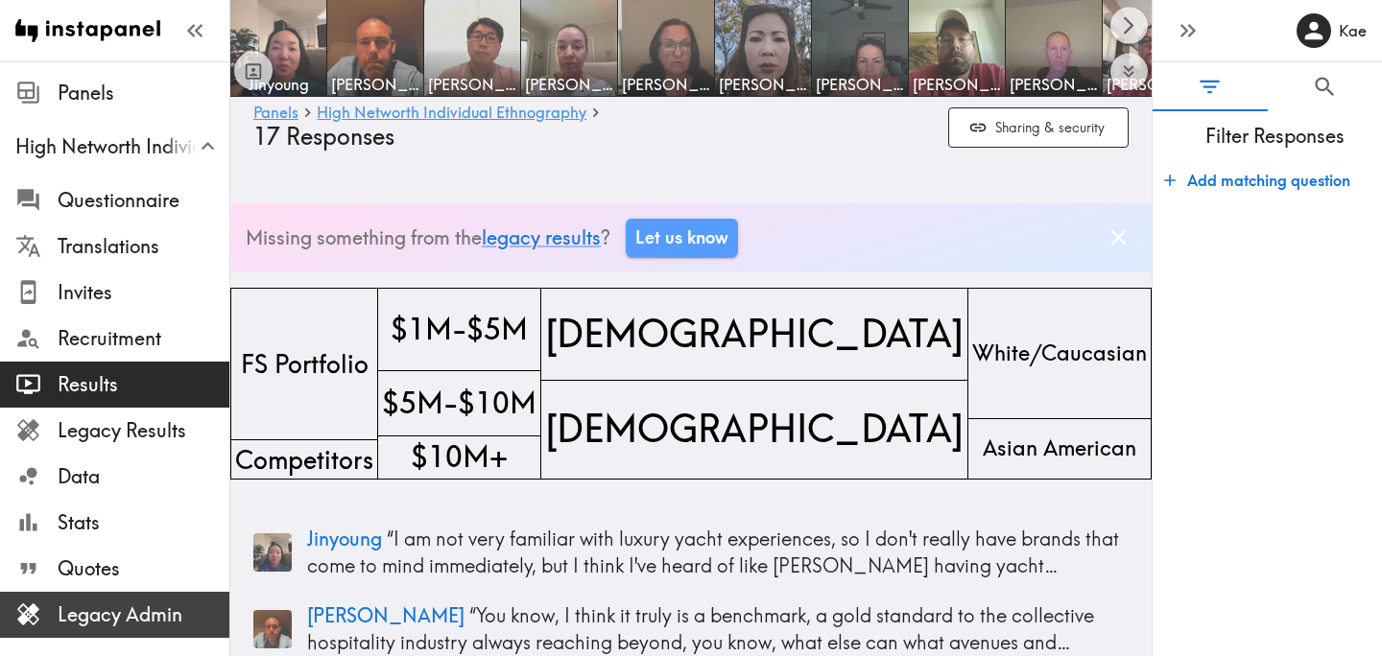
click at [108, 616] on span "Legacy Admin" at bounding box center [144, 615] width 172 height 27
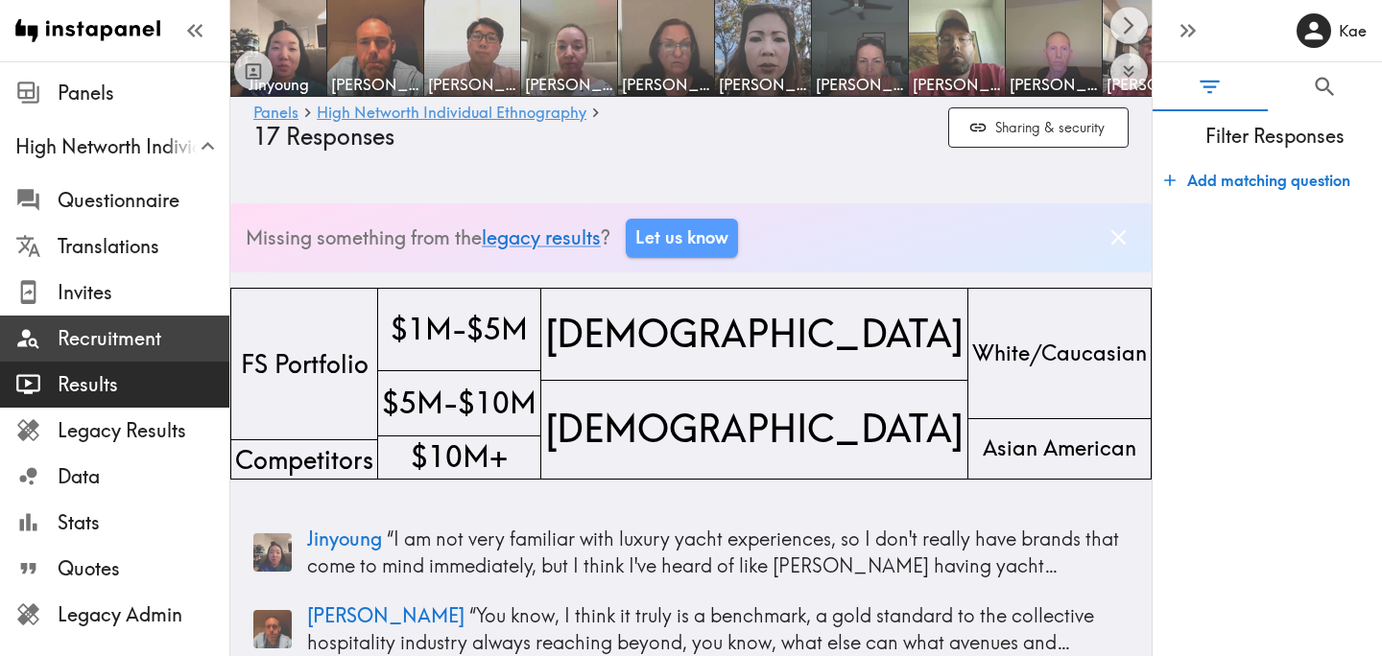
click at [119, 340] on span "Recruitment" at bounding box center [144, 338] width 172 height 27
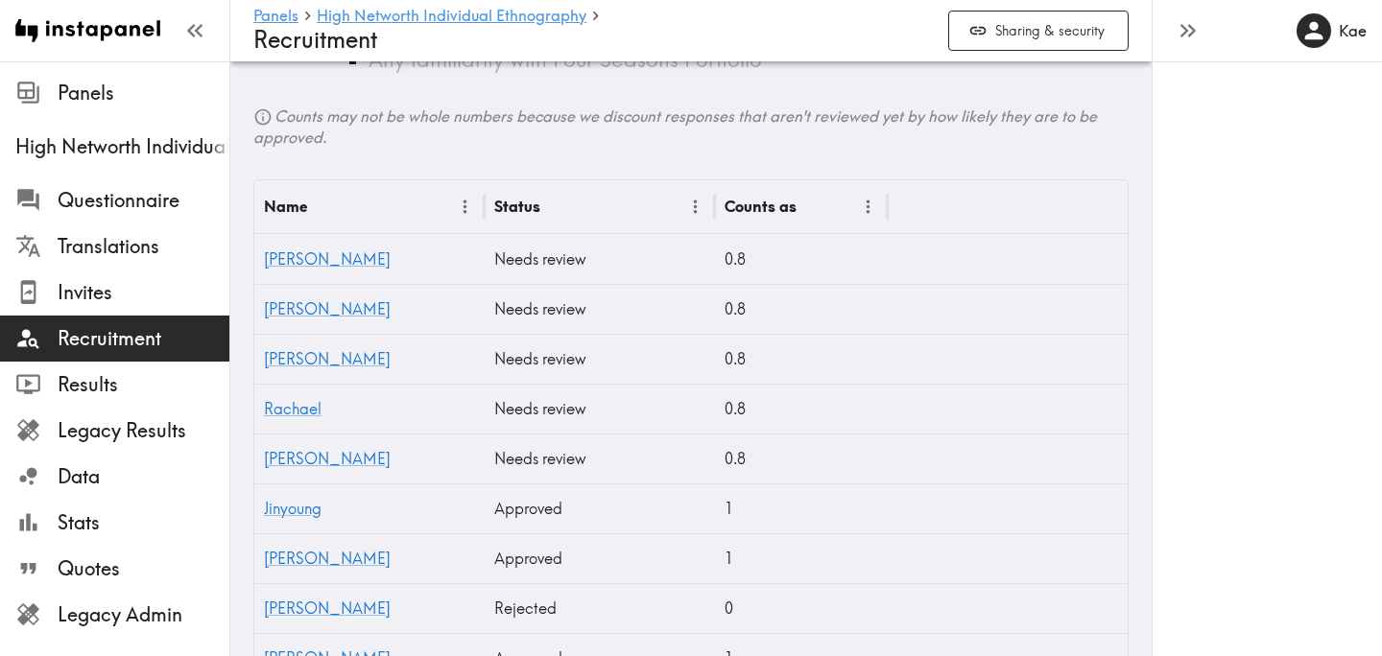
scroll to position [531, 0]
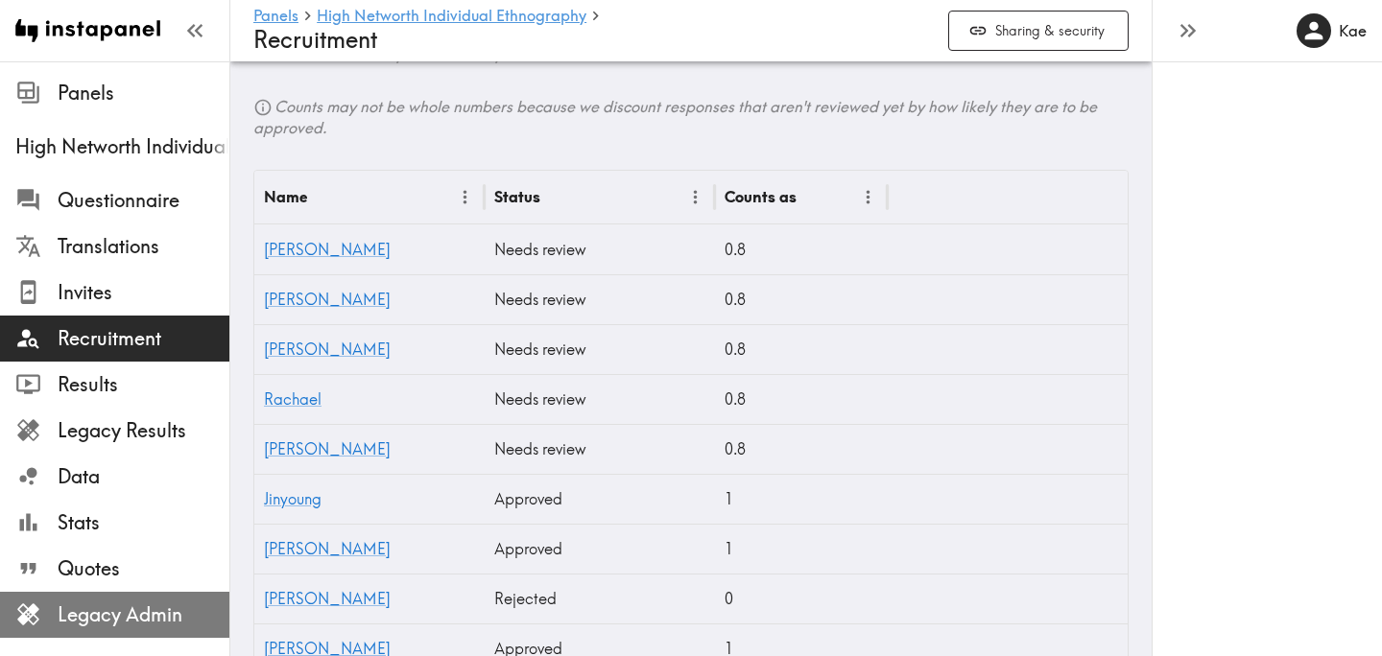
click at [132, 615] on span "Legacy Admin" at bounding box center [144, 615] width 172 height 27
